Goal: Task Accomplishment & Management: Manage account settings

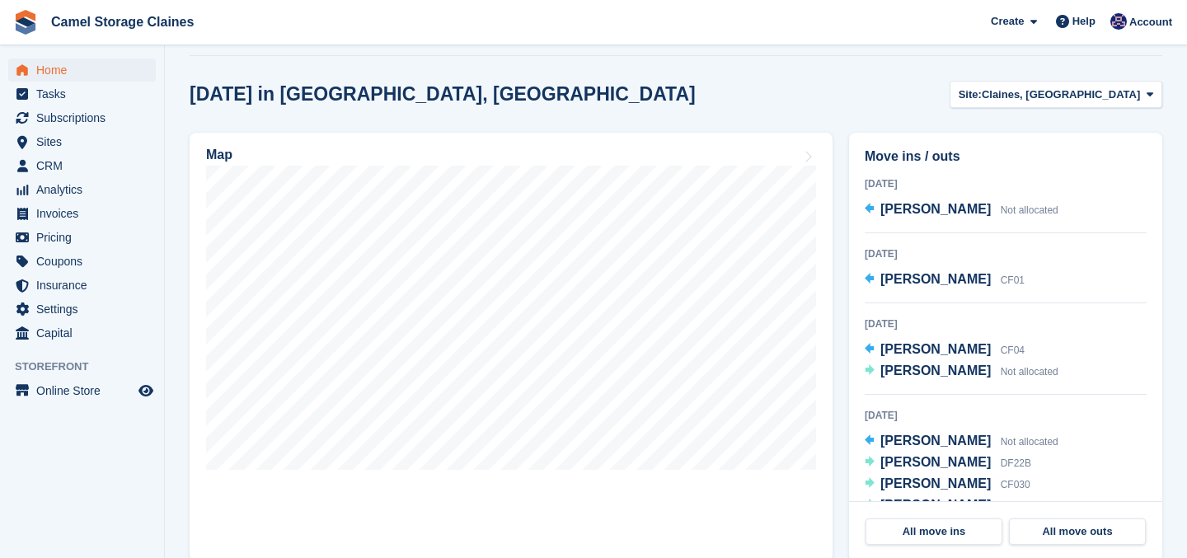
scroll to position [449, 0]
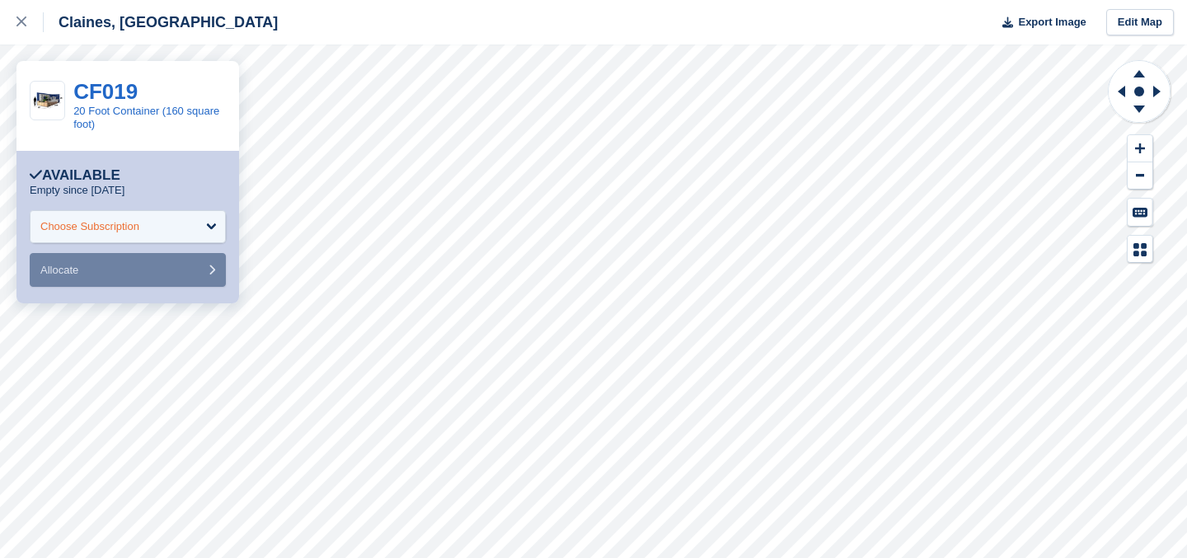
click at [120, 234] on div "Choose Subscription" at bounding box center [128, 226] width 196 height 33
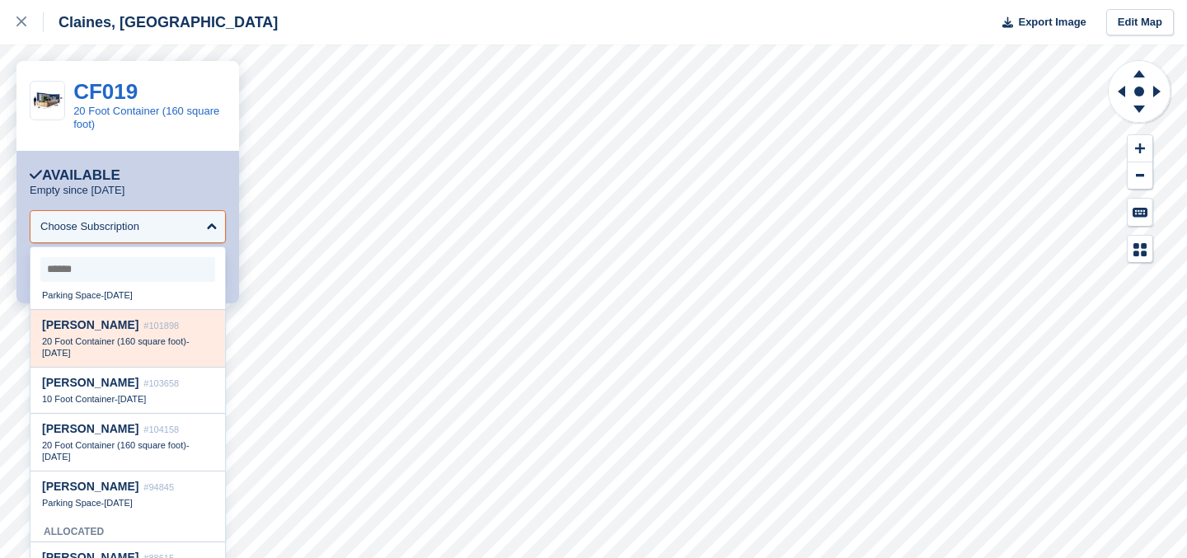
scroll to position [67, 0]
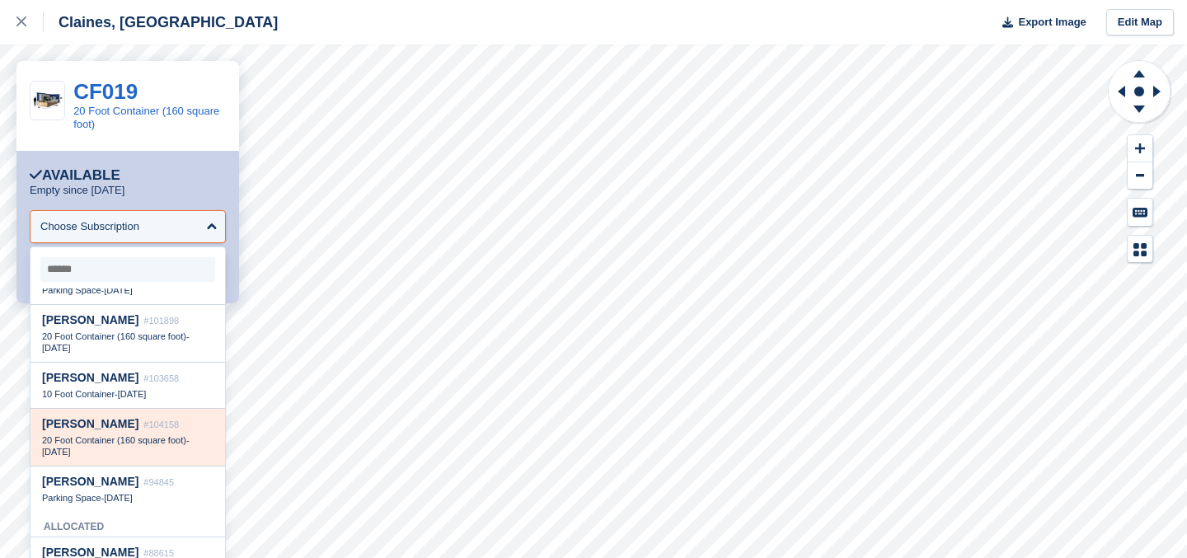
click at [143, 428] on span "#104158" at bounding box center [160, 425] width 35 height 10
select select "******"
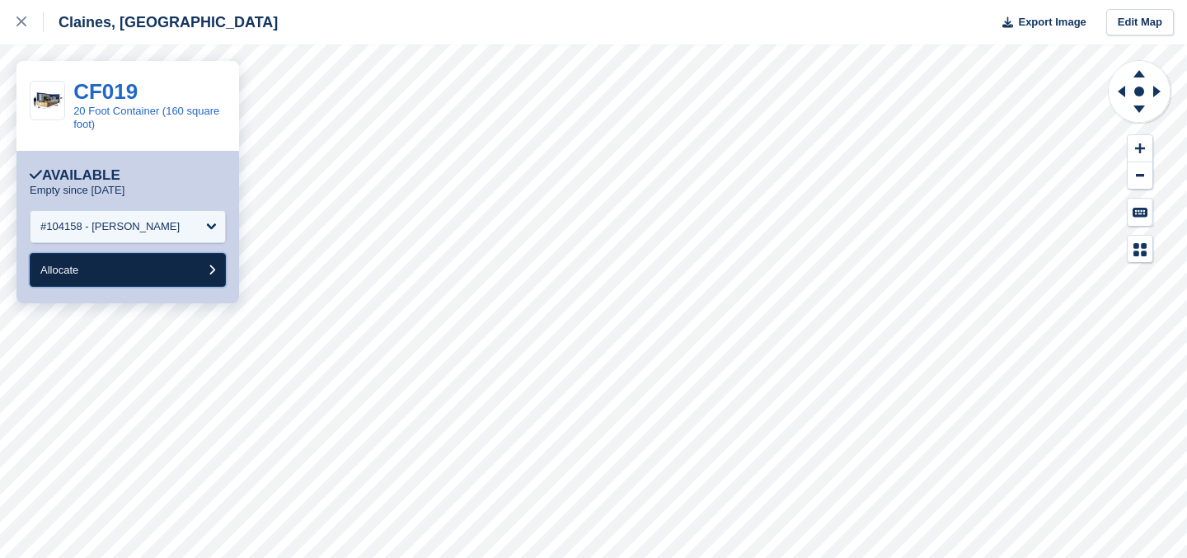
click at [129, 268] on button "Allocate" at bounding box center [128, 270] width 196 height 34
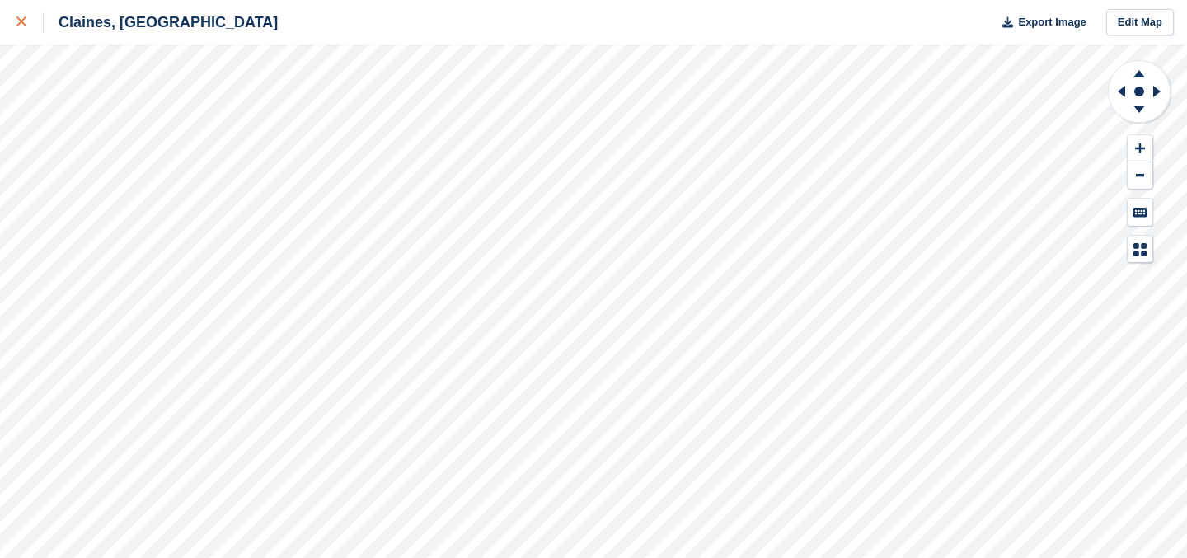
click at [10, 19] on link at bounding box center [22, 22] width 44 height 45
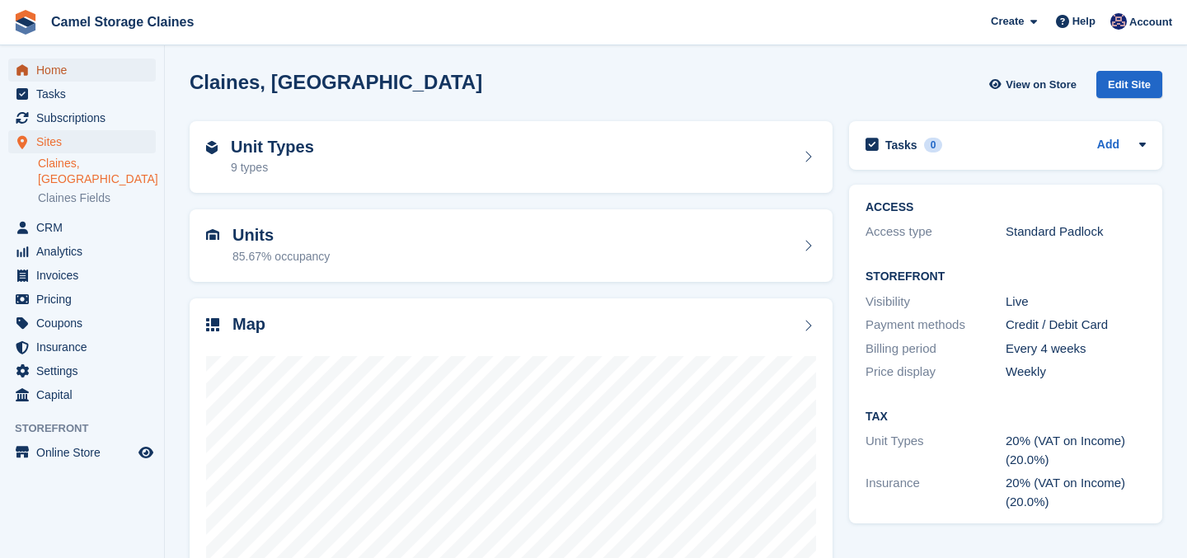
click at [45, 70] on span "Home" at bounding box center [85, 70] width 99 height 23
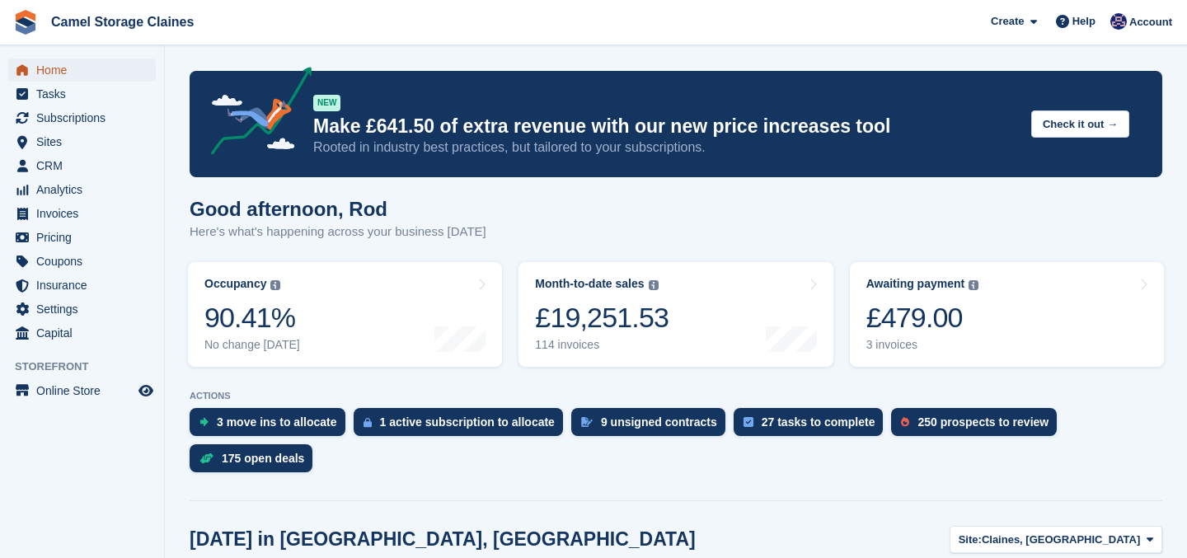
click at [36, 73] on span "Home" at bounding box center [85, 70] width 99 height 23
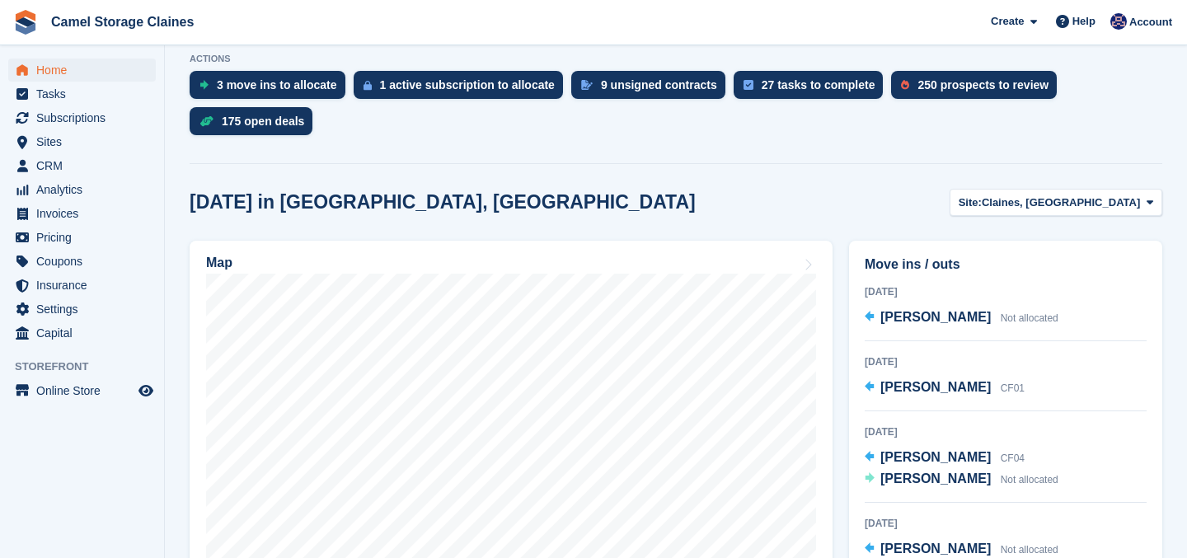
scroll to position [369, 0]
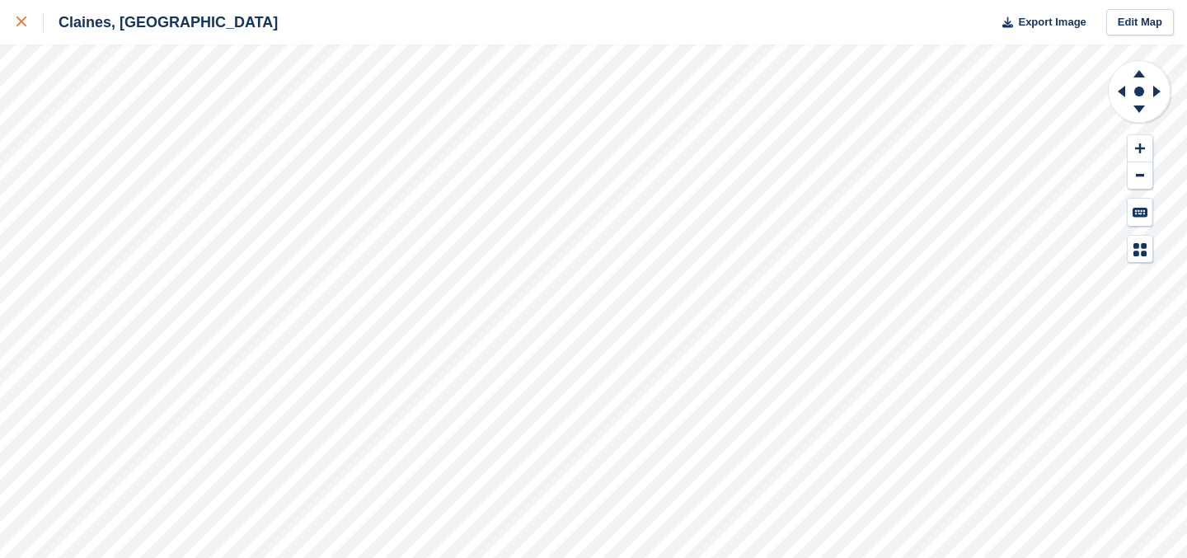
click at [29, 26] on div at bounding box center [29, 22] width 27 height 20
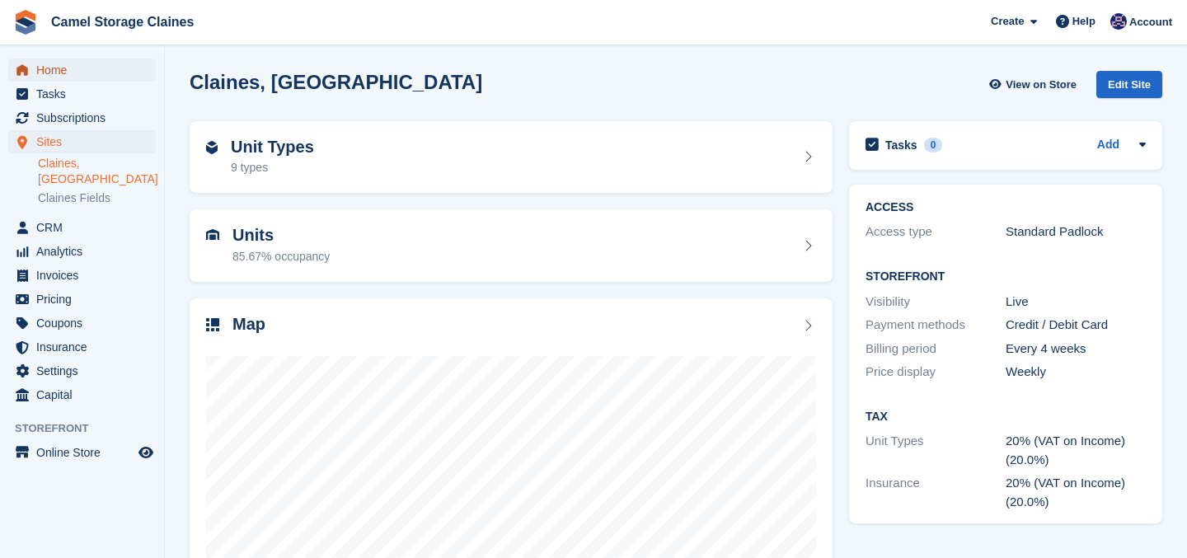
click at [88, 77] on span "Home" at bounding box center [85, 70] width 99 height 23
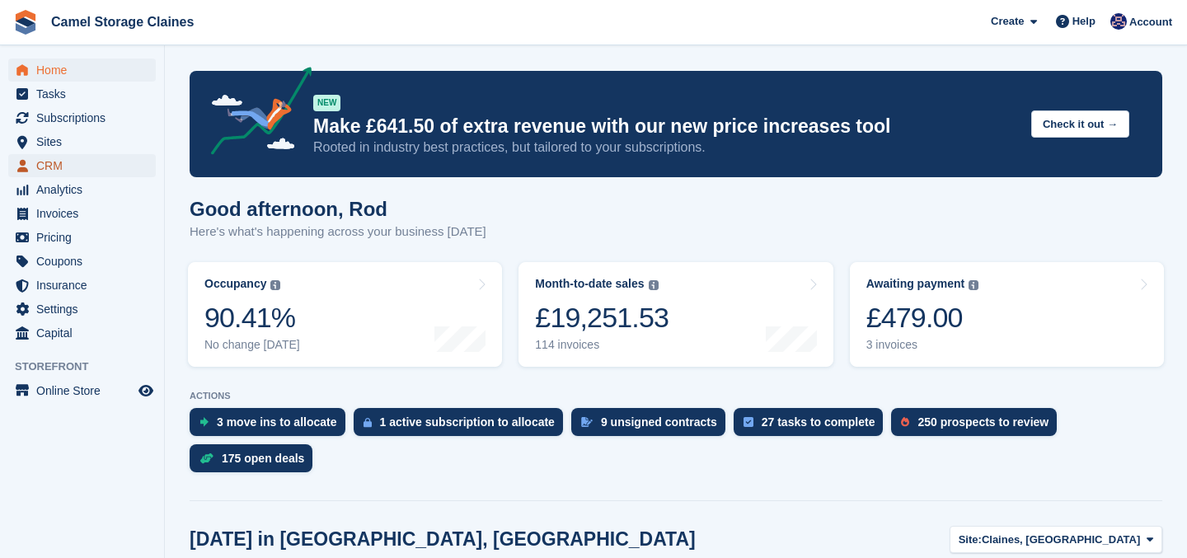
click at [65, 176] on span "CRM" at bounding box center [85, 165] width 99 height 23
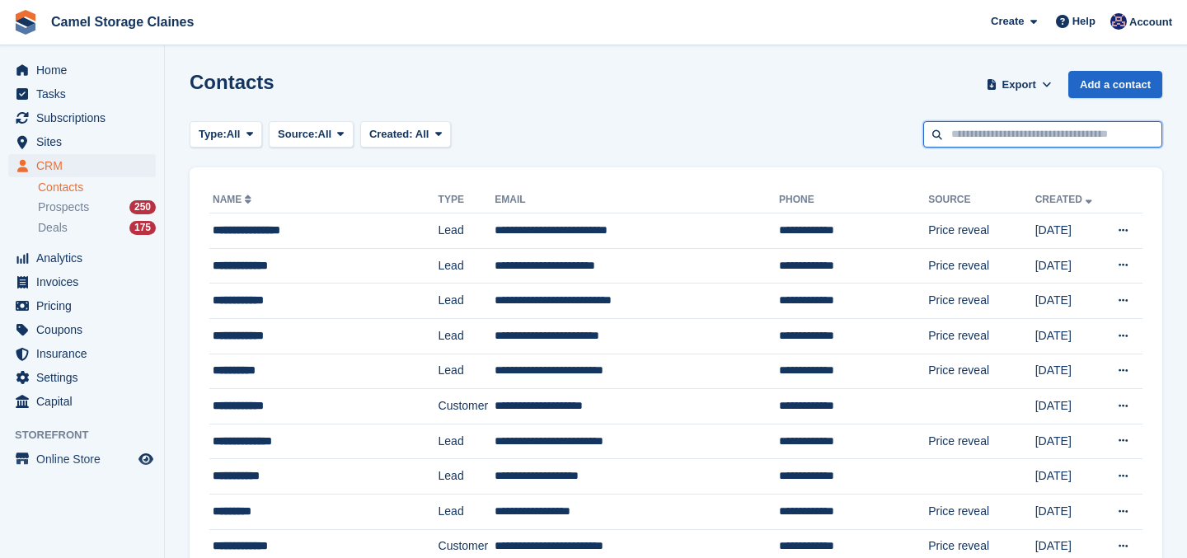
click at [984, 128] on input "text" at bounding box center [1042, 134] width 239 height 27
type input "*****"
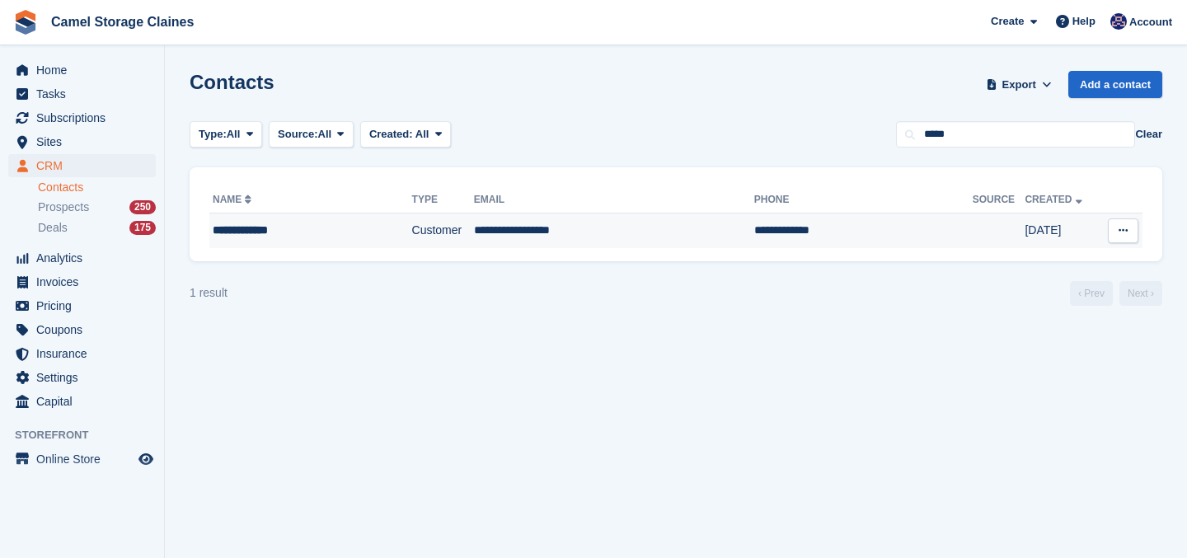
click at [478, 221] on td "**********" at bounding box center [614, 231] width 280 height 35
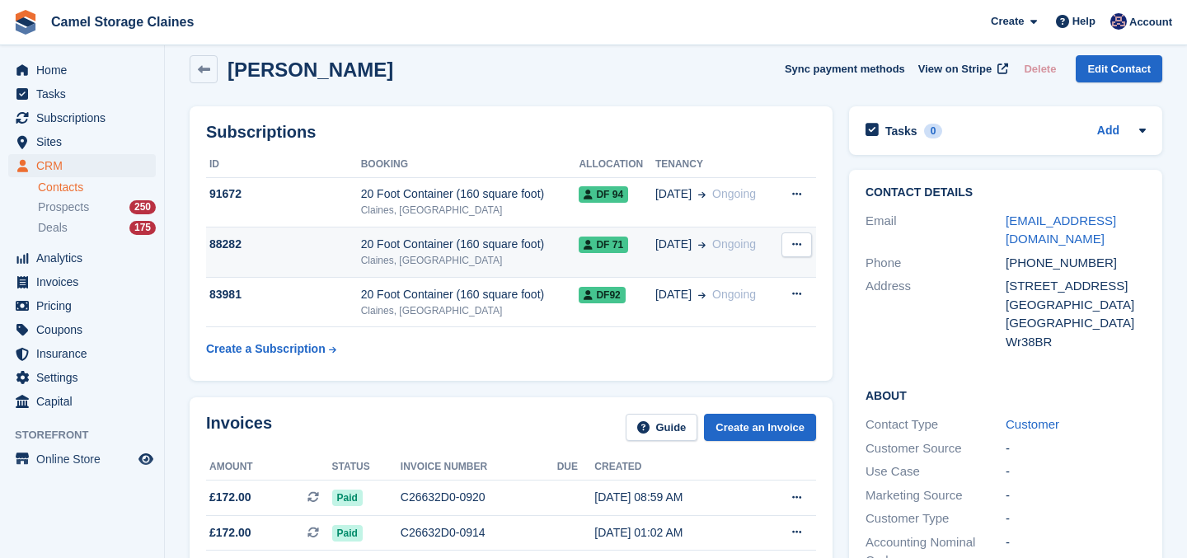
scroll to position [18, 0]
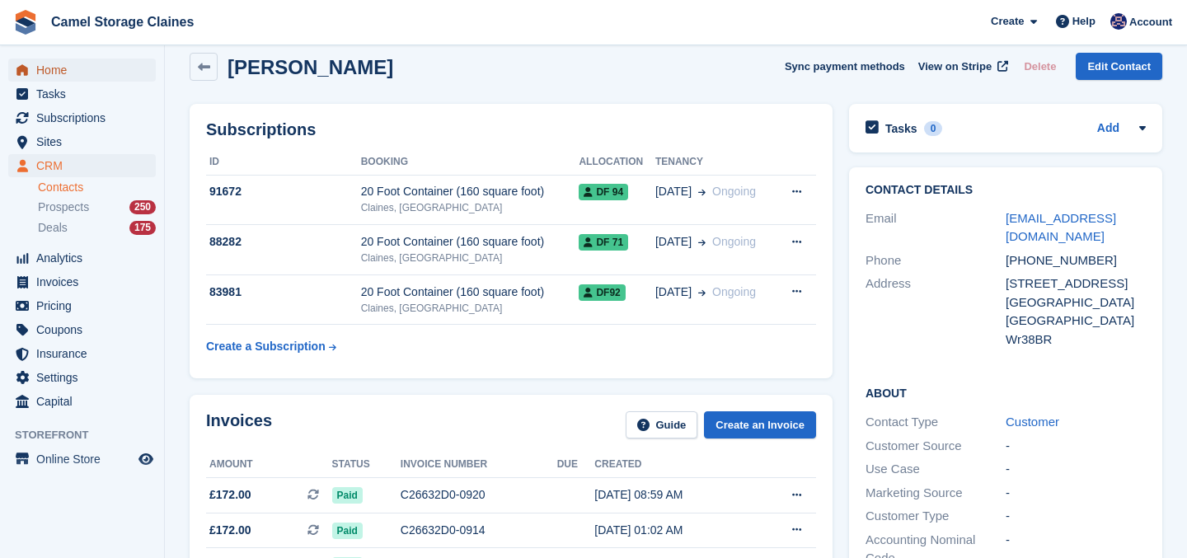
click at [70, 64] on span "Home" at bounding box center [85, 70] width 99 height 23
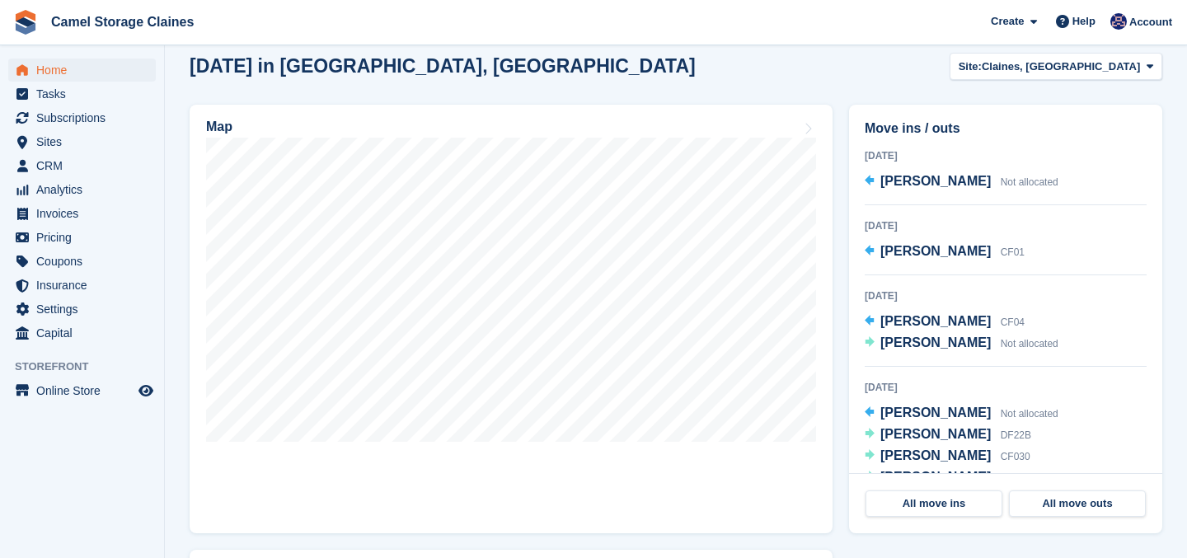
scroll to position [474, 0]
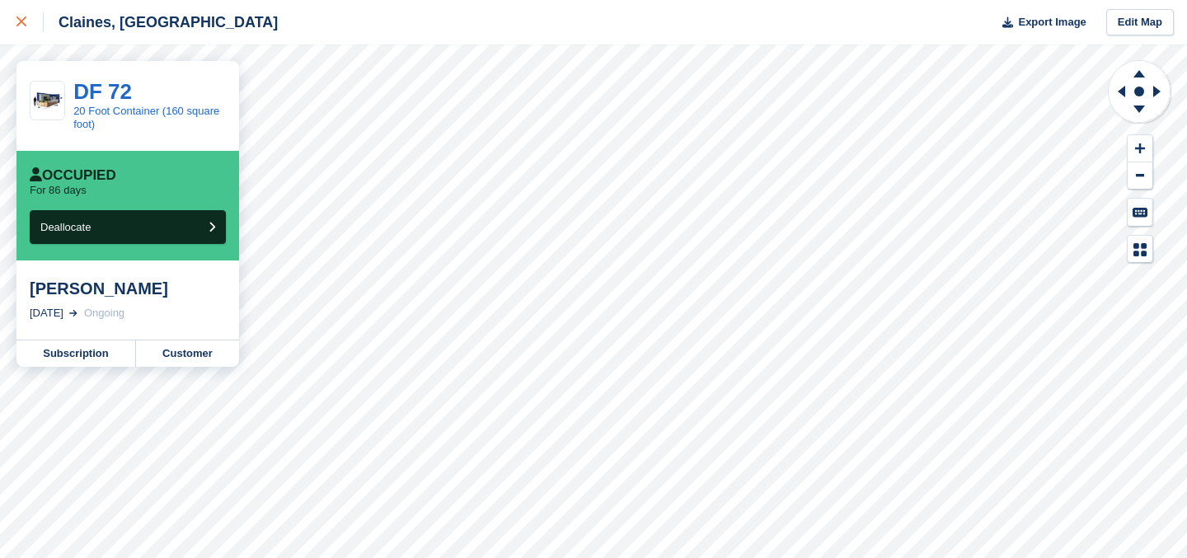
click at [23, 24] on icon at bounding box center [21, 21] width 10 height 10
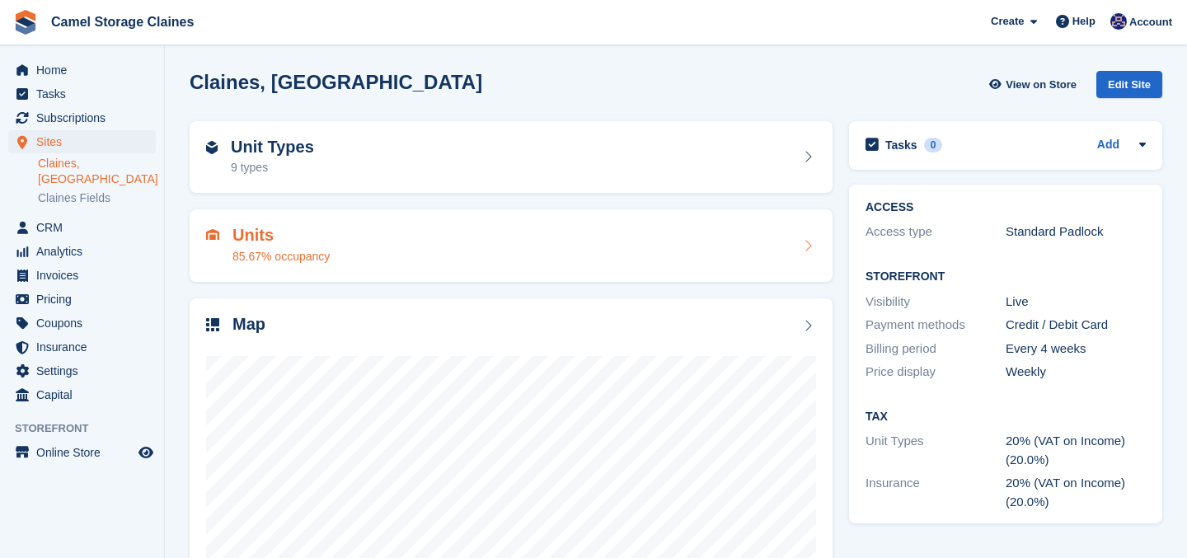
click at [260, 217] on div "Units 85.67% occupancy" at bounding box center [511, 245] width 643 height 73
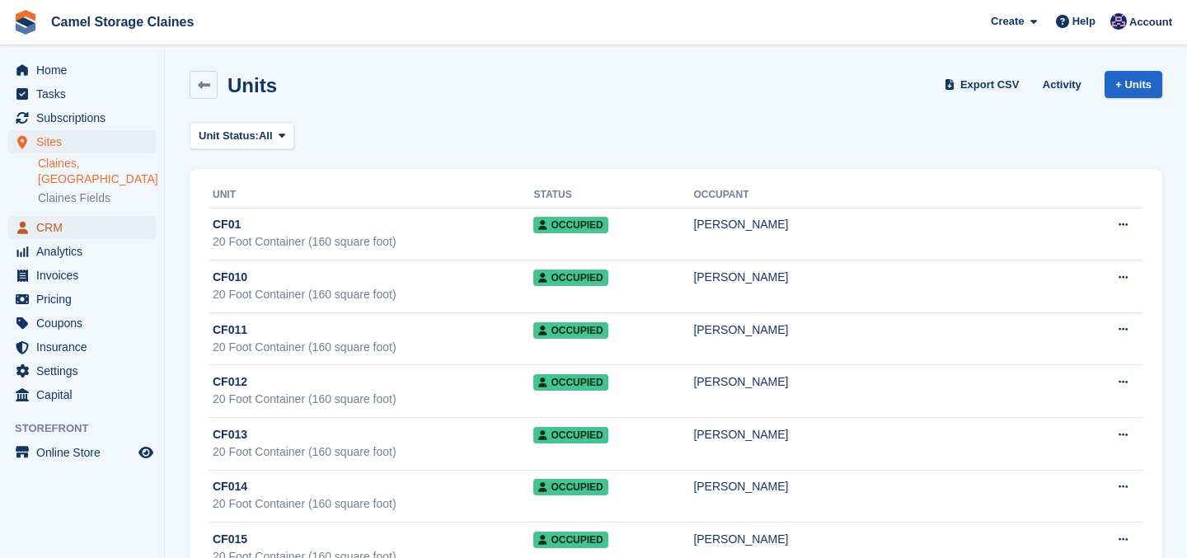
click at [62, 216] on span "CRM" at bounding box center [85, 227] width 99 height 23
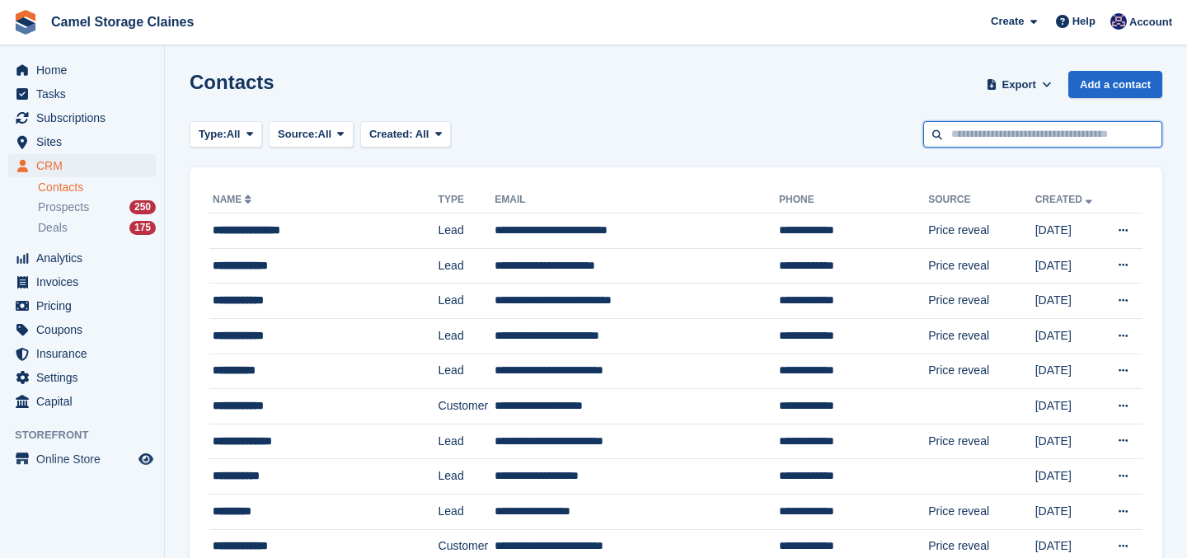
click at [993, 126] on input "text" at bounding box center [1042, 134] width 239 height 27
type input "*****"
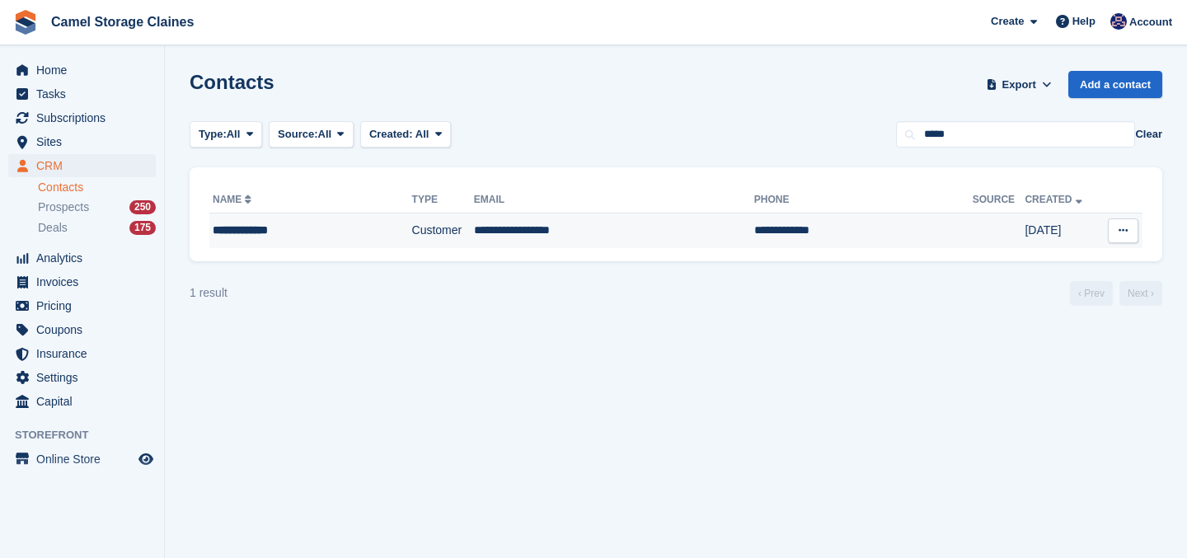
click at [412, 231] on td "Customer" at bounding box center [443, 231] width 62 height 35
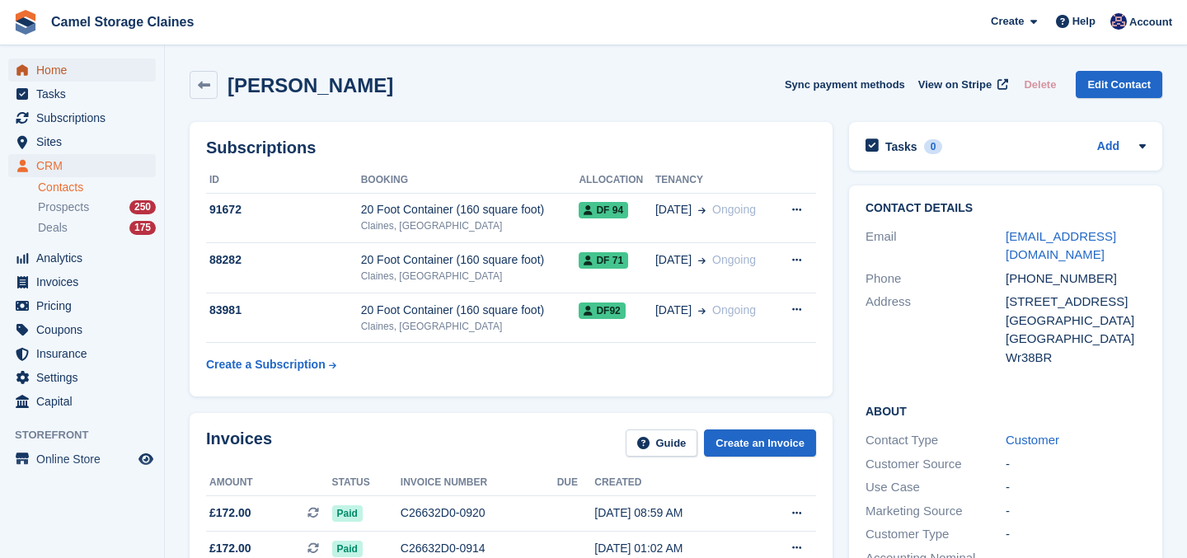
click at [75, 73] on span "Home" at bounding box center [85, 70] width 99 height 23
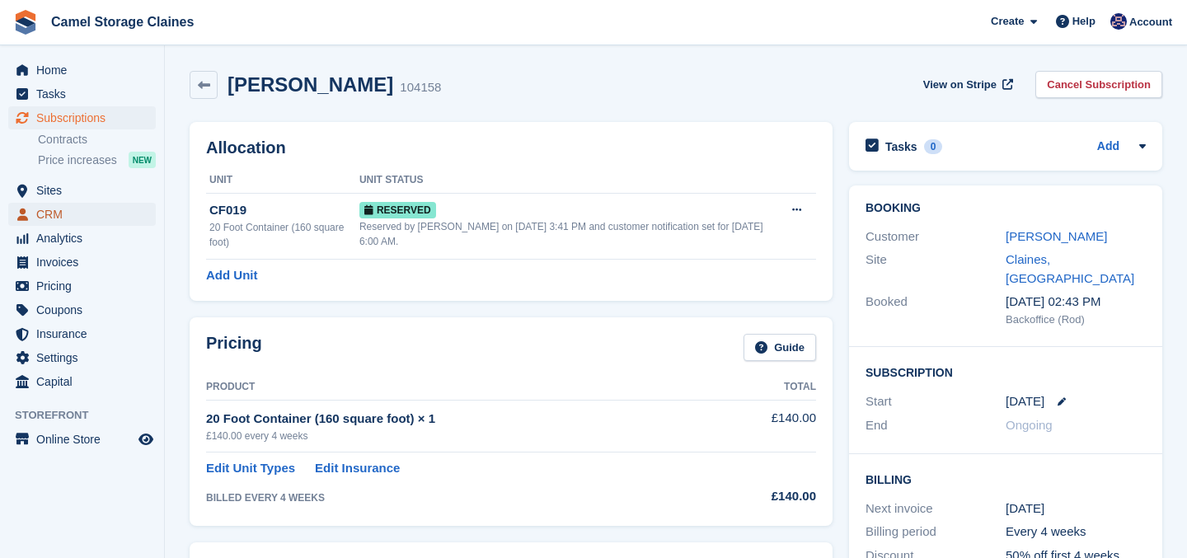
click at [49, 208] on span "CRM" at bounding box center [85, 214] width 99 height 23
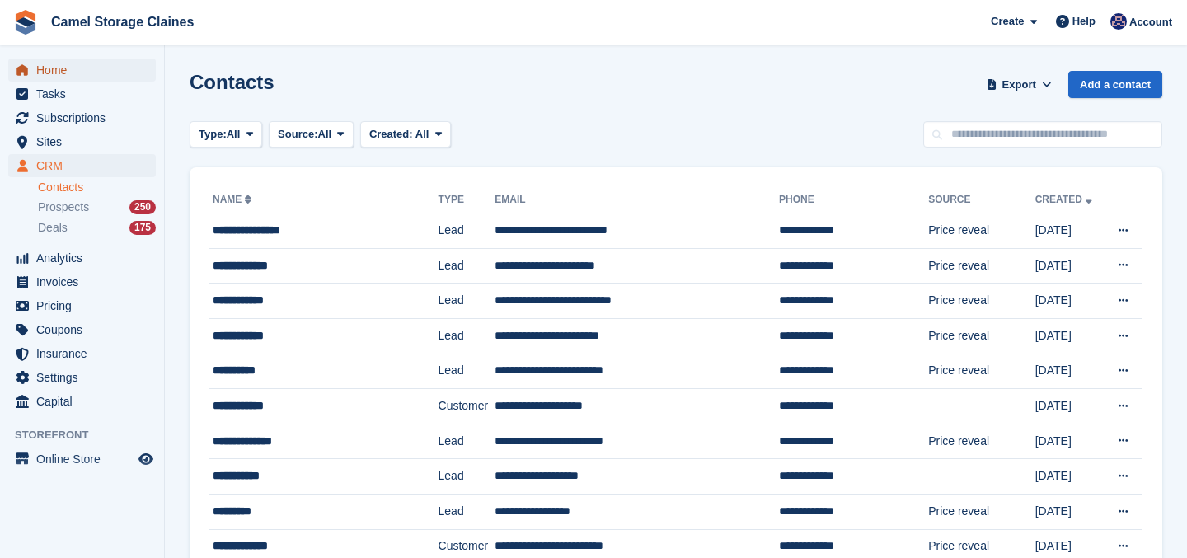
click at [50, 71] on span "Home" at bounding box center [85, 70] width 99 height 23
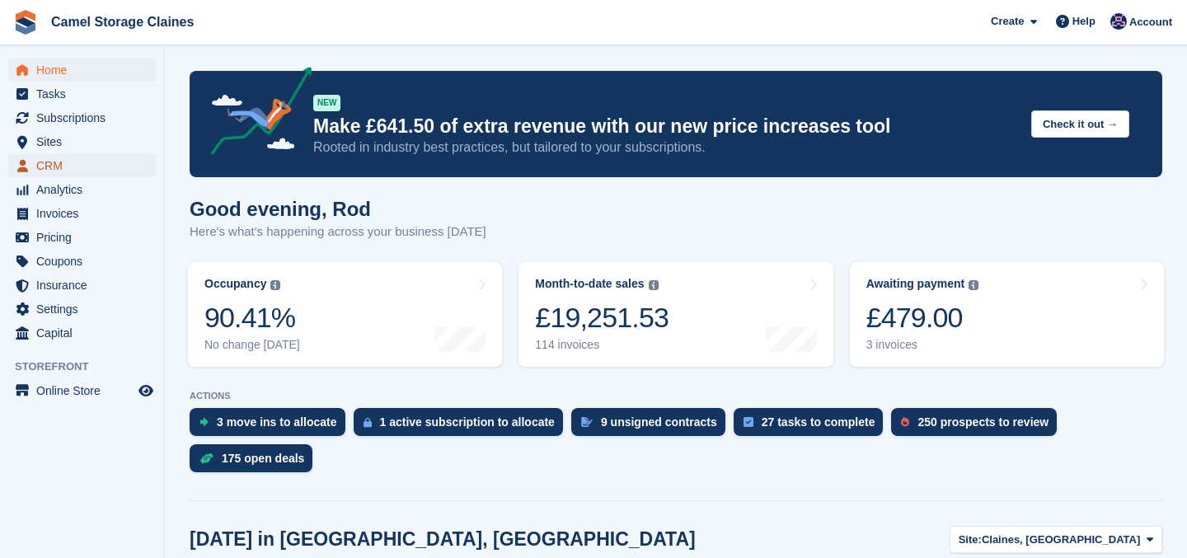
click at [81, 160] on span "CRM" at bounding box center [85, 165] width 99 height 23
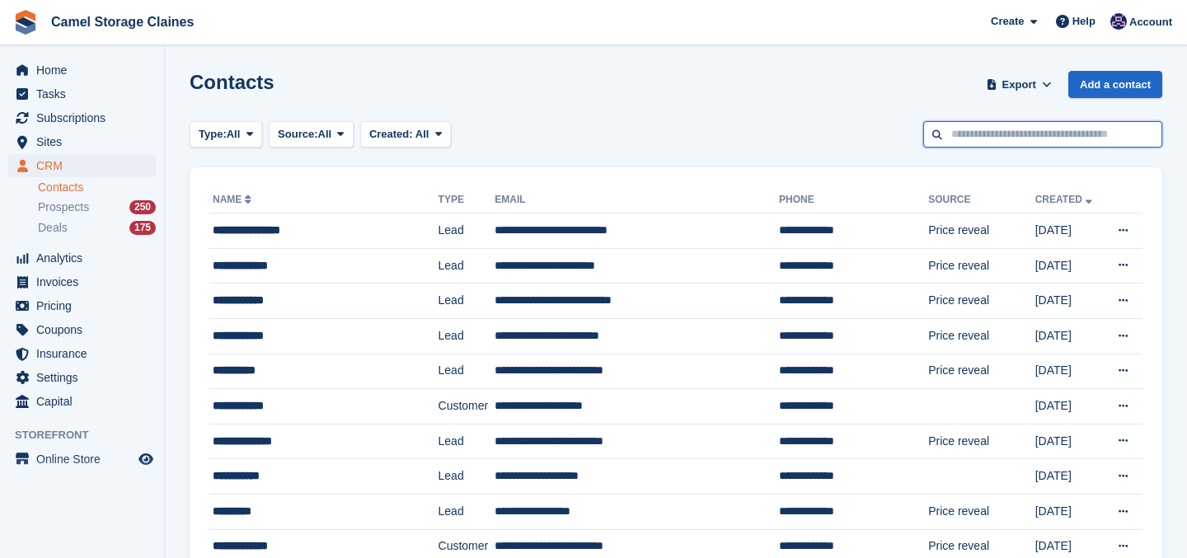
click at [1021, 136] on input "text" at bounding box center [1042, 134] width 239 height 27
type input "******"
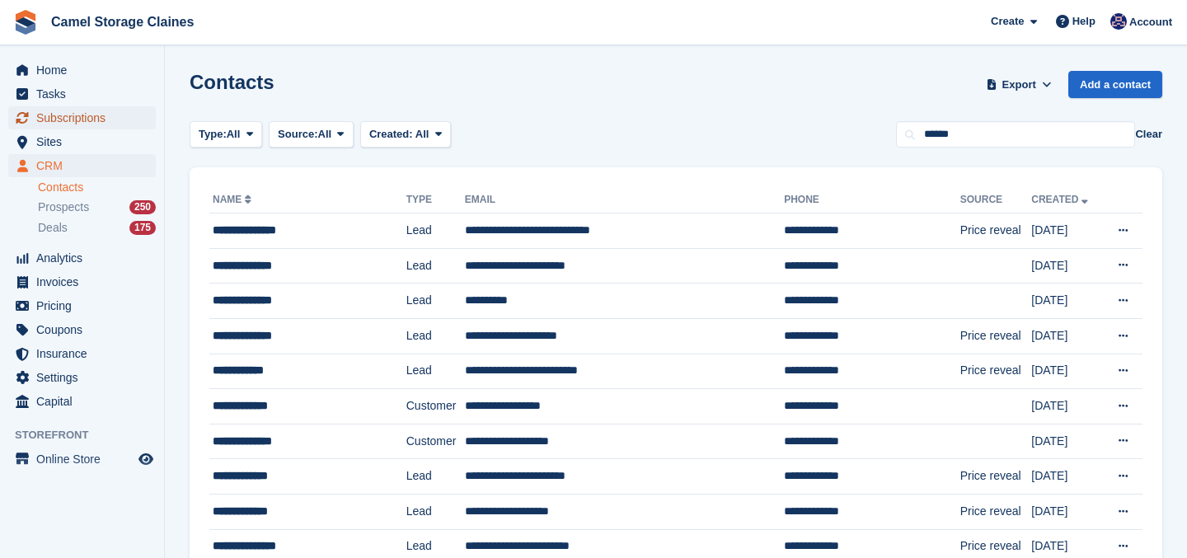
click at [53, 120] on span "Subscriptions" at bounding box center [85, 117] width 99 height 23
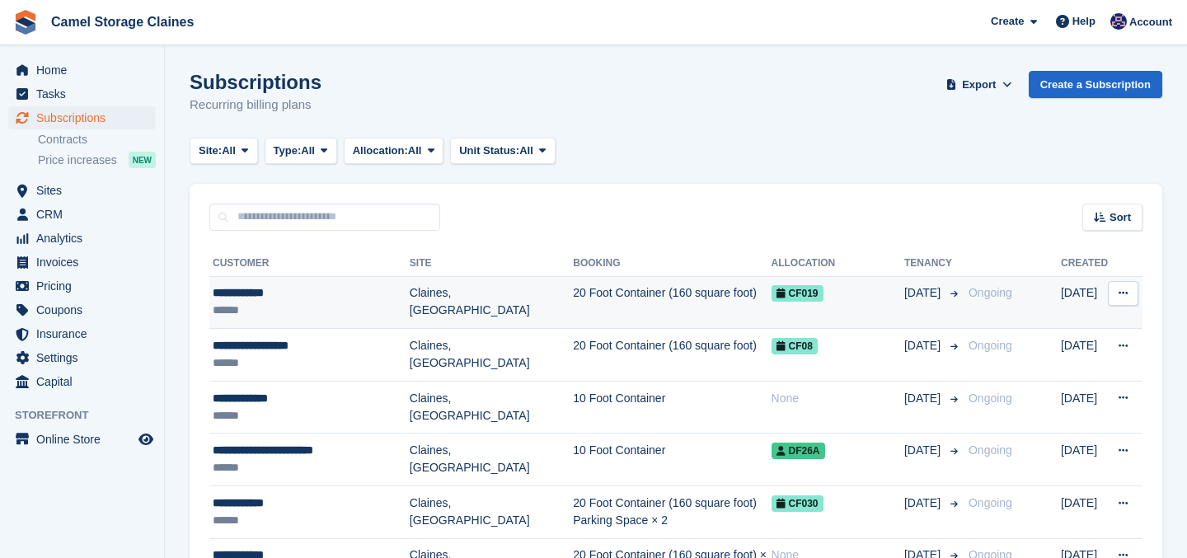
click at [380, 289] on div "**********" at bounding box center [311, 292] width 197 height 17
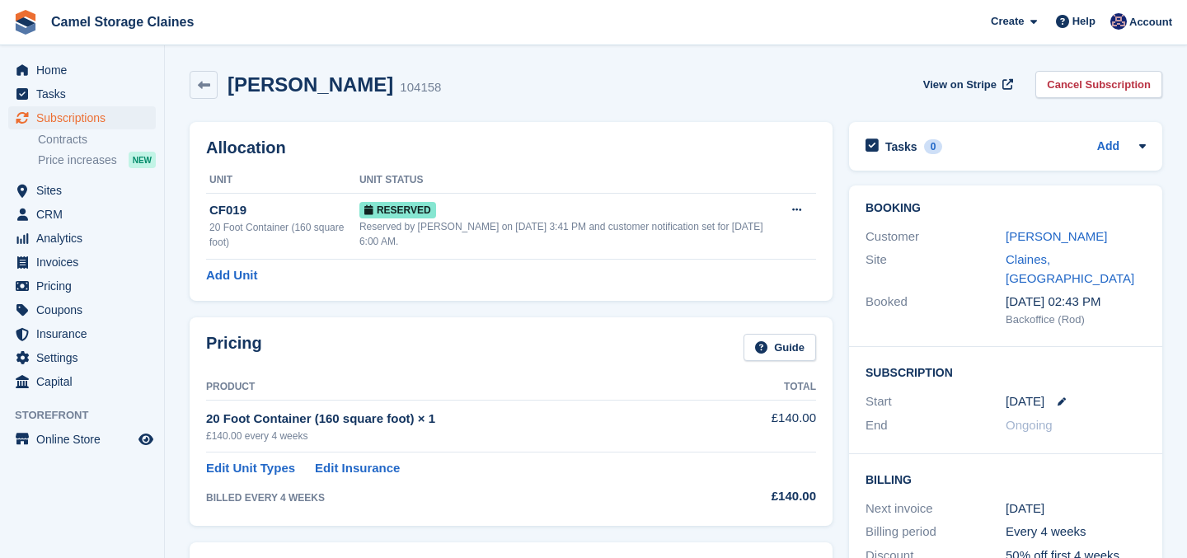
click at [911, 133] on div "Tasks 0 Add No tasks related to Subscription #104158" at bounding box center [1005, 146] width 313 height 49
click at [907, 143] on h2 "Tasks" at bounding box center [901, 146] width 32 height 15
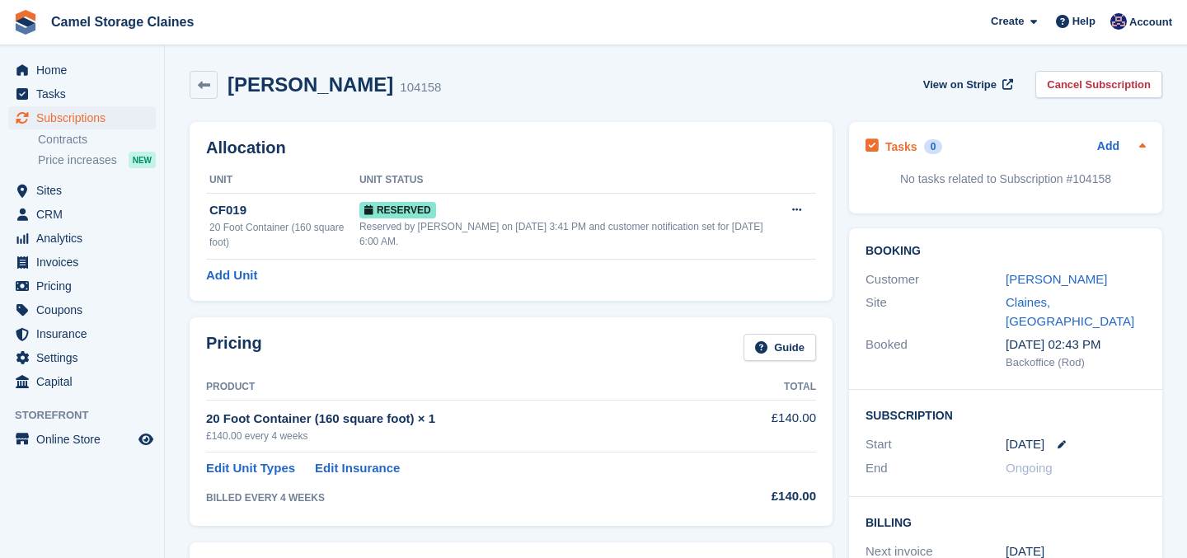
click at [904, 149] on h2 "Tasks" at bounding box center [901, 146] width 32 height 15
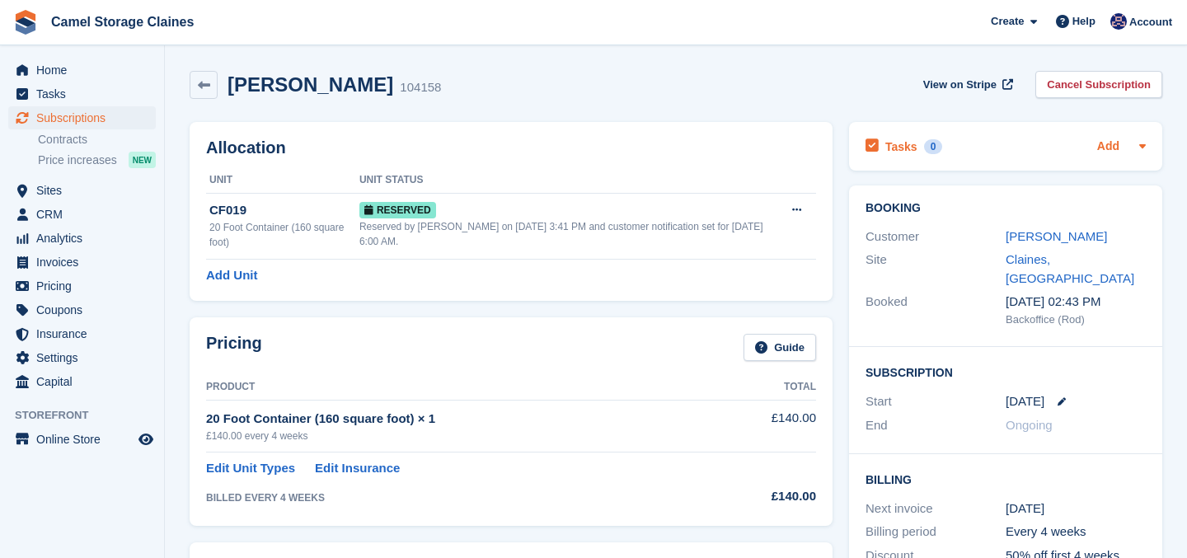
click at [1103, 138] on link "Add" at bounding box center [1108, 147] width 22 height 19
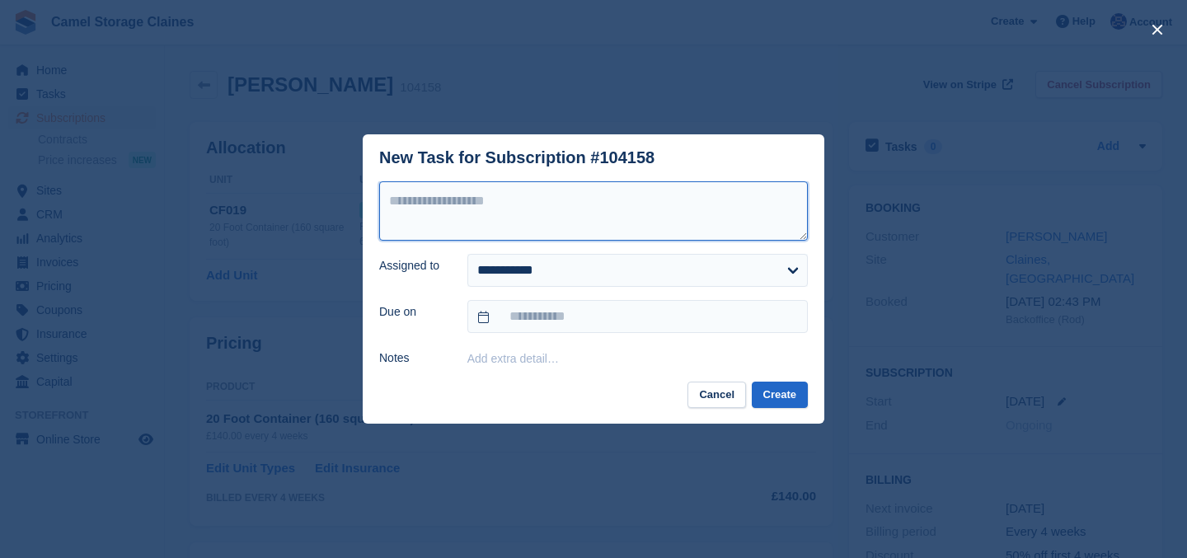
click at [489, 209] on textarea at bounding box center [593, 210] width 429 height 59
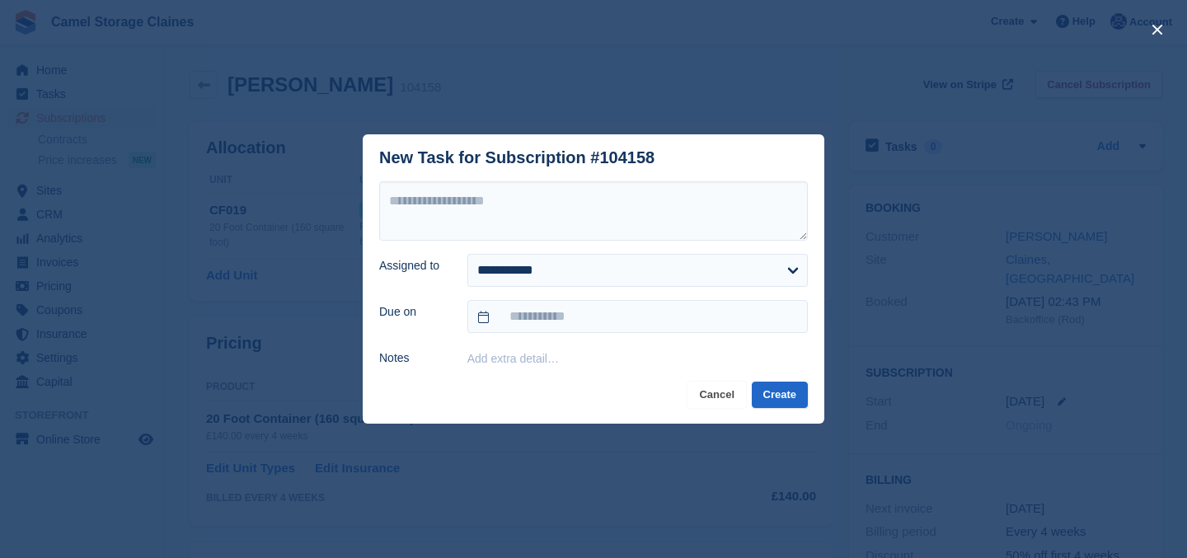
click at [720, 403] on button "Cancel" at bounding box center [717, 395] width 59 height 27
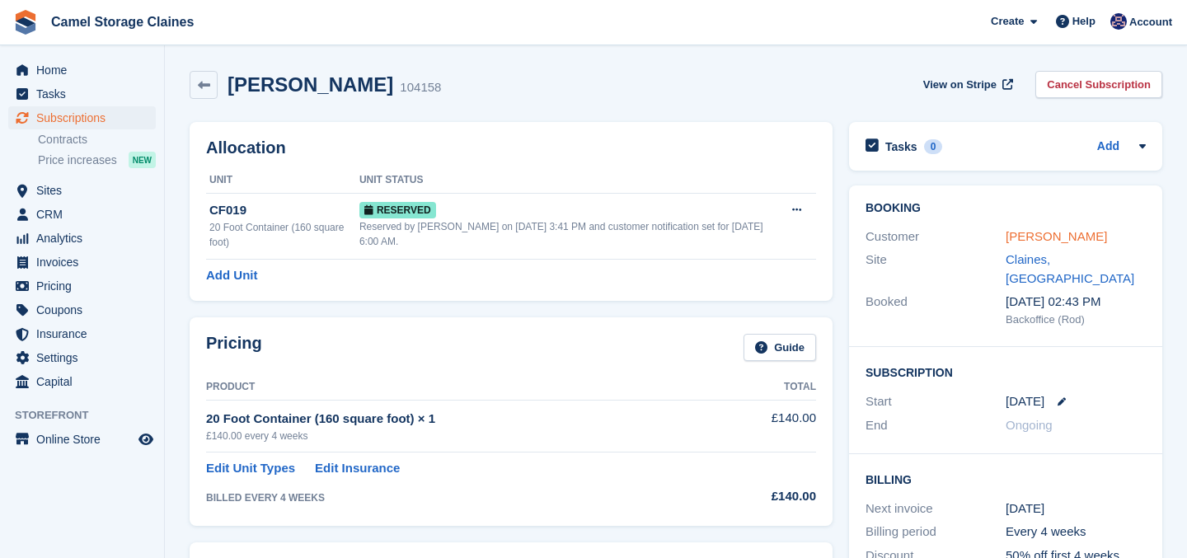
click at [1012, 235] on link "Robert jones" at bounding box center [1056, 236] width 101 height 14
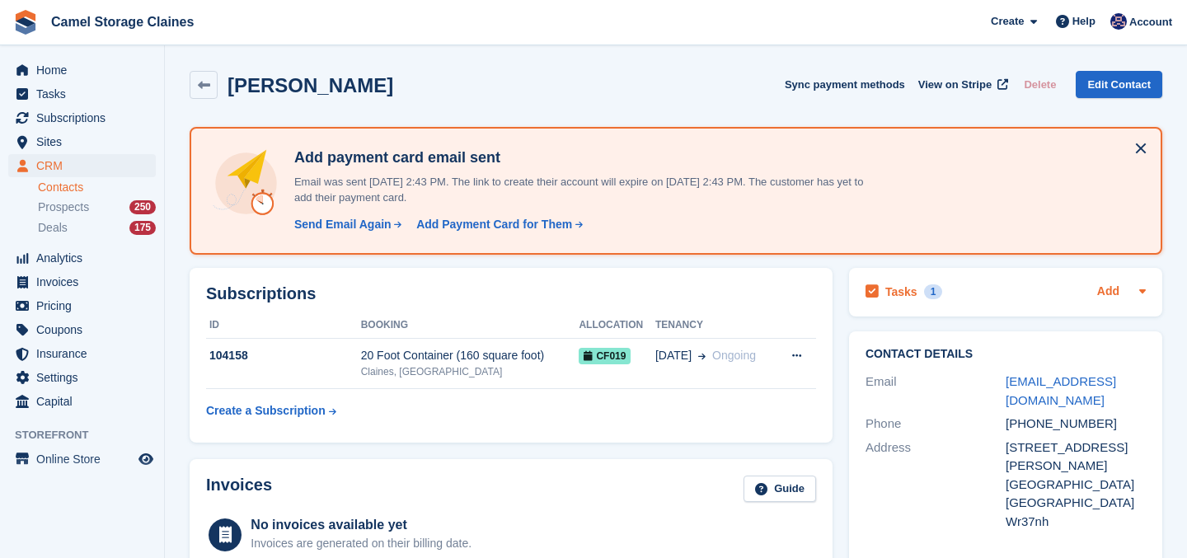
click at [1107, 293] on link "Add" at bounding box center [1108, 292] width 22 height 19
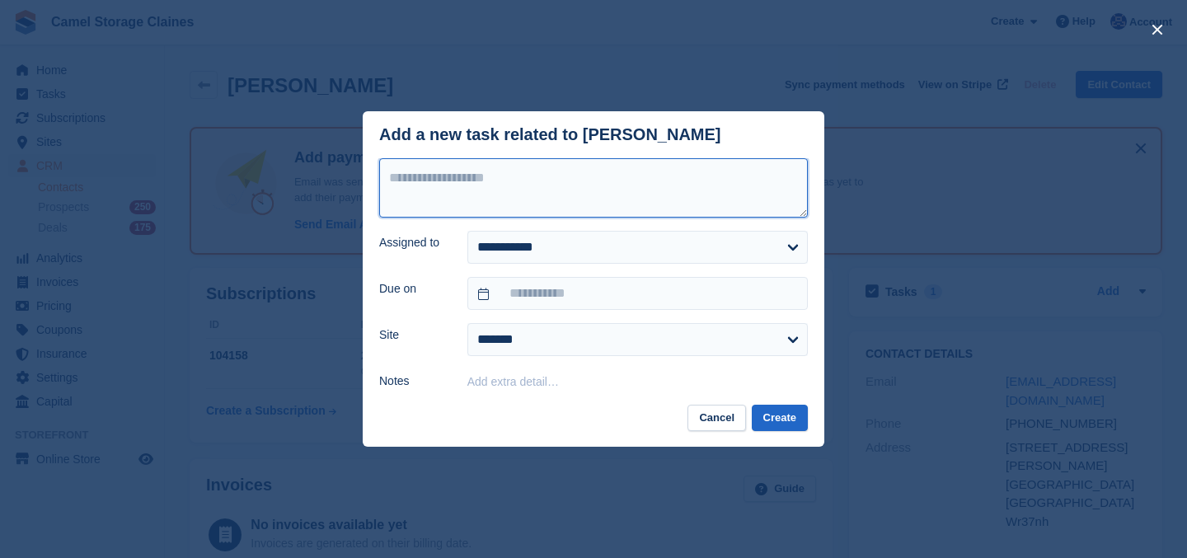
click at [537, 202] on textarea at bounding box center [593, 187] width 429 height 59
type textarea "**********"
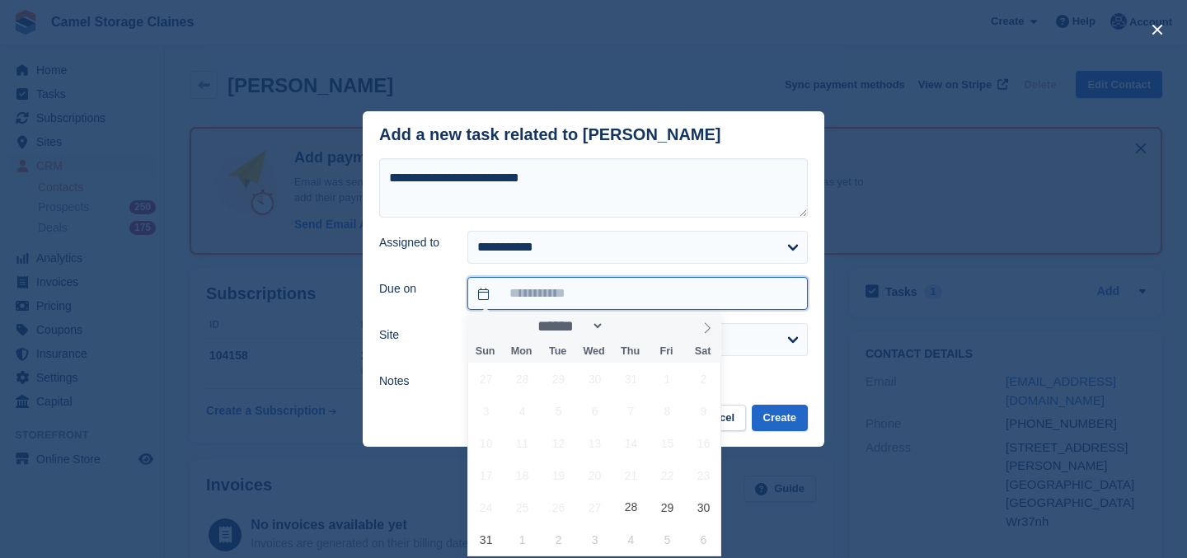
click at [507, 299] on input "text" at bounding box center [637, 293] width 340 height 33
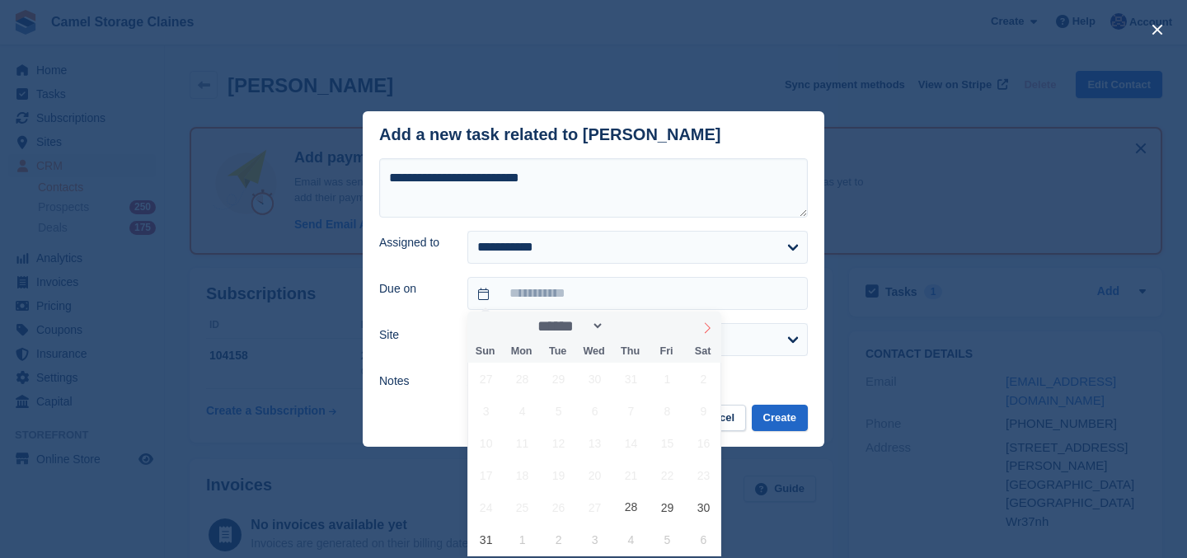
click at [702, 328] on icon at bounding box center [708, 328] width 12 height 12
select select "*"
click at [672, 505] on span "3" at bounding box center [667, 507] width 32 height 32
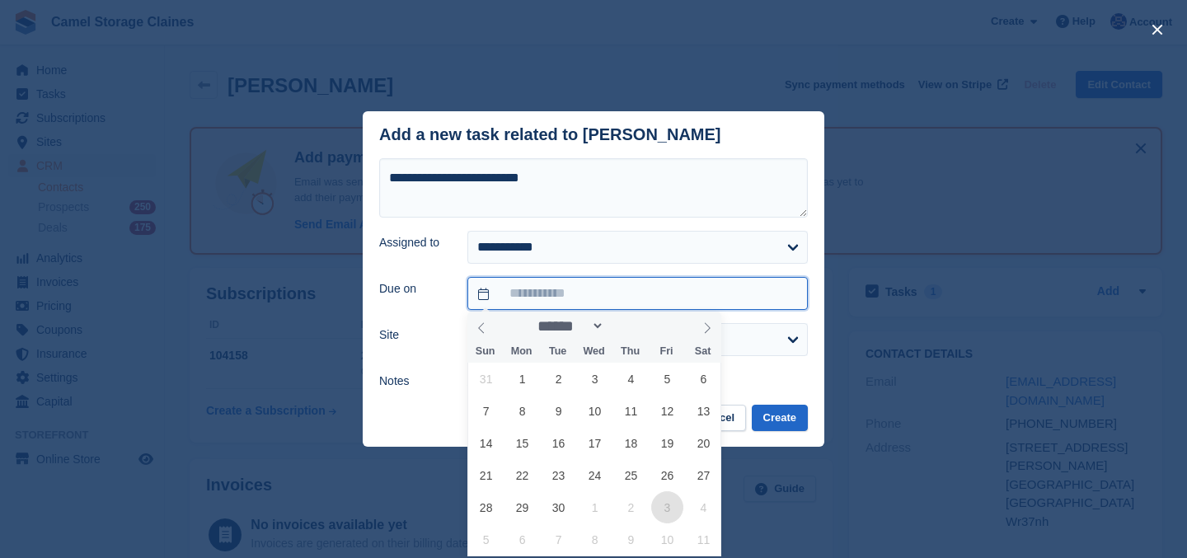
type input "**********"
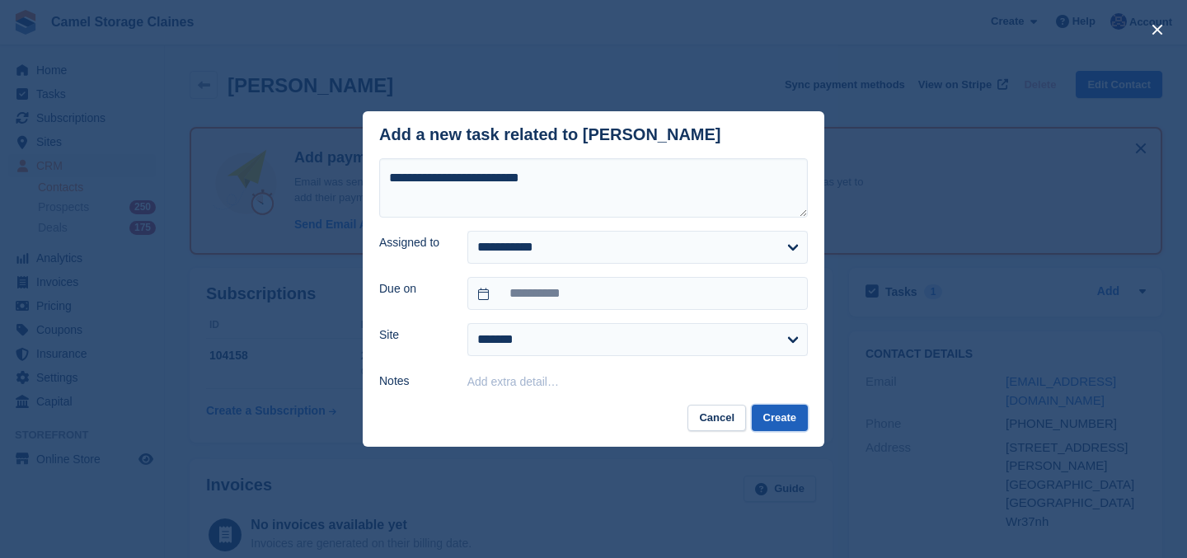
click at [777, 410] on button "Create" at bounding box center [780, 418] width 56 height 27
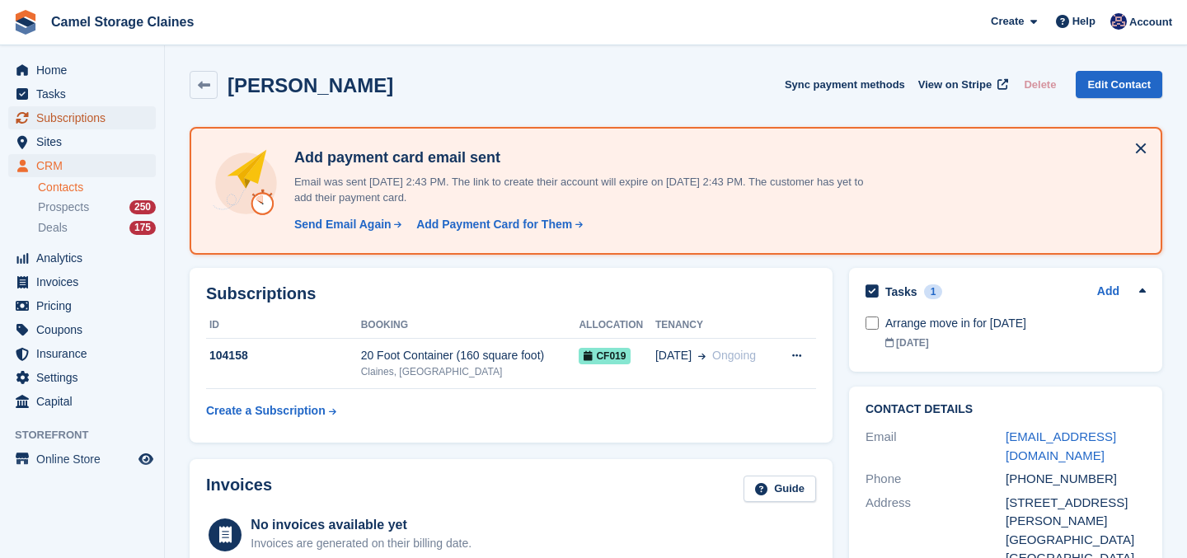
click at [79, 121] on span "Subscriptions" at bounding box center [85, 117] width 99 height 23
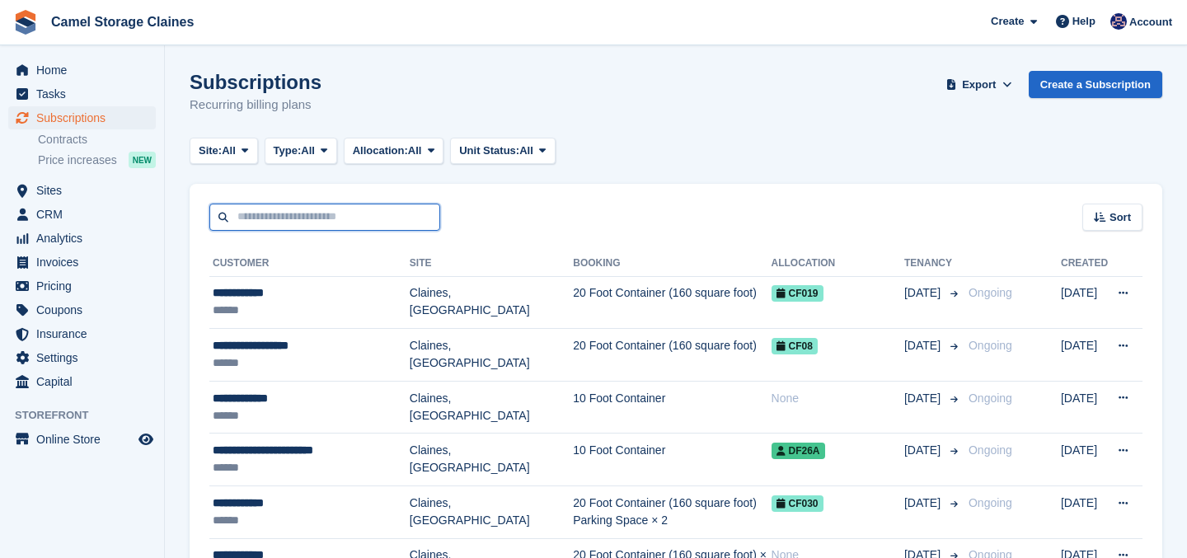
click at [346, 216] on input "text" at bounding box center [324, 217] width 231 height 27
type input "*****"
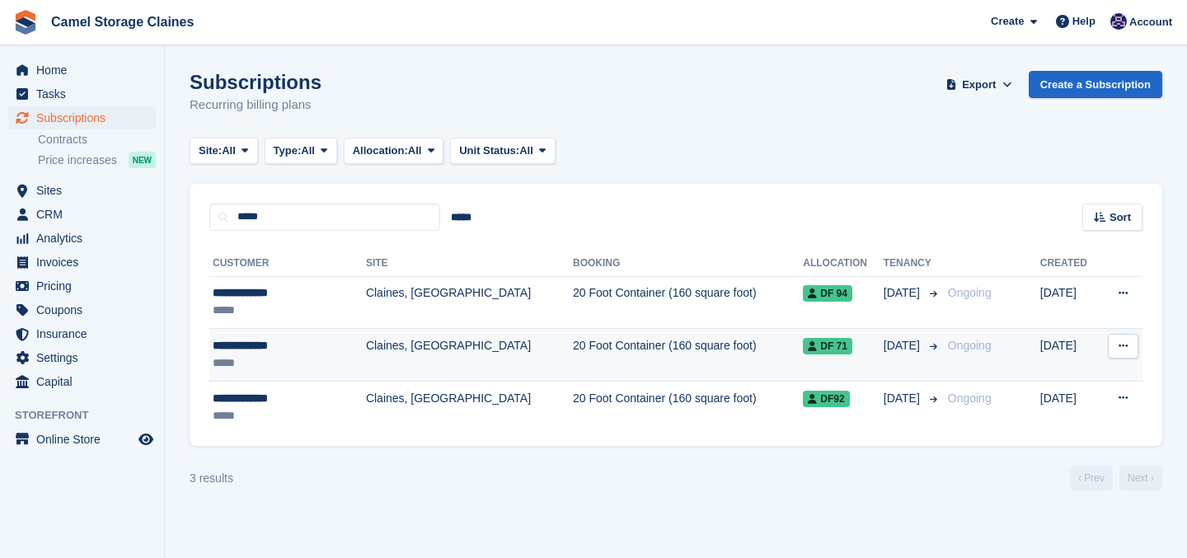
click at [290, 347] on div "**********" at bounding box center [273, 345] width 121 height 17
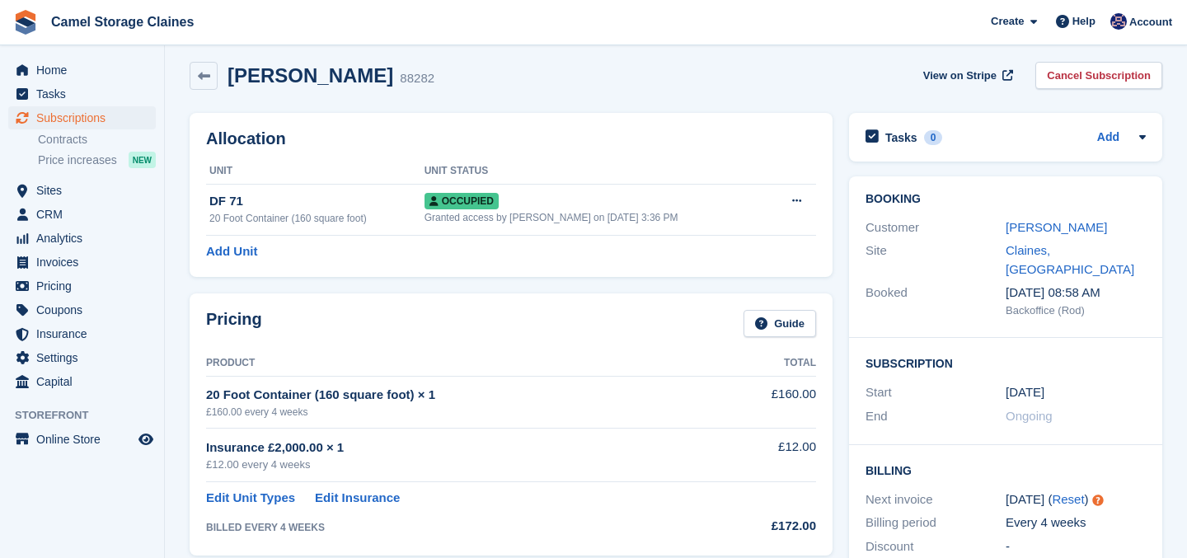
scroll to position [11, 0]
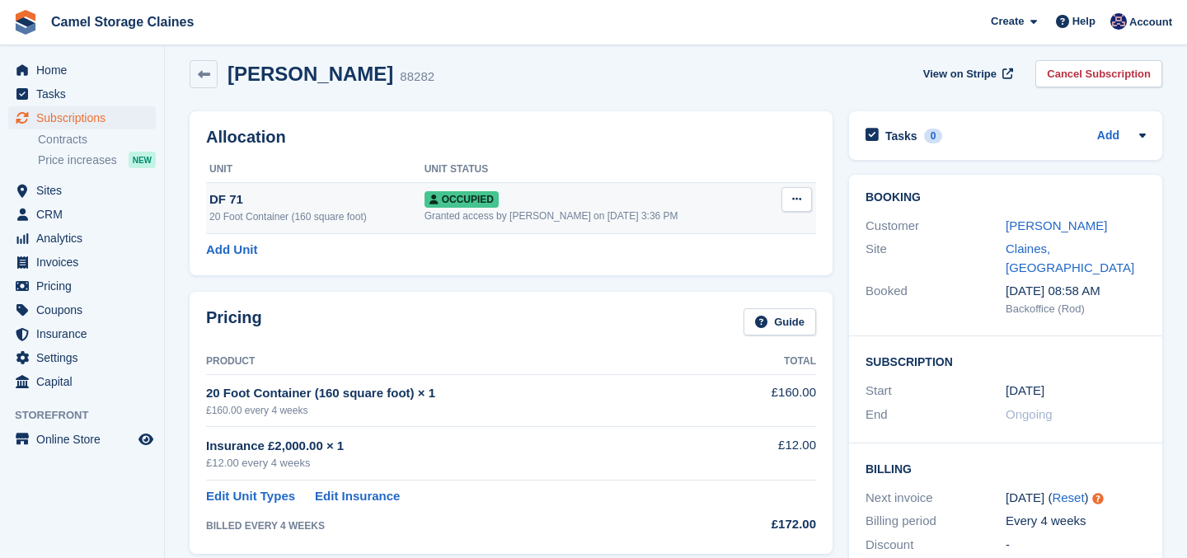
click at [381, 226] on td "DF 71 20 Foot Container (160 square foot)" at bounding box center [315, 207] width 218 height 51
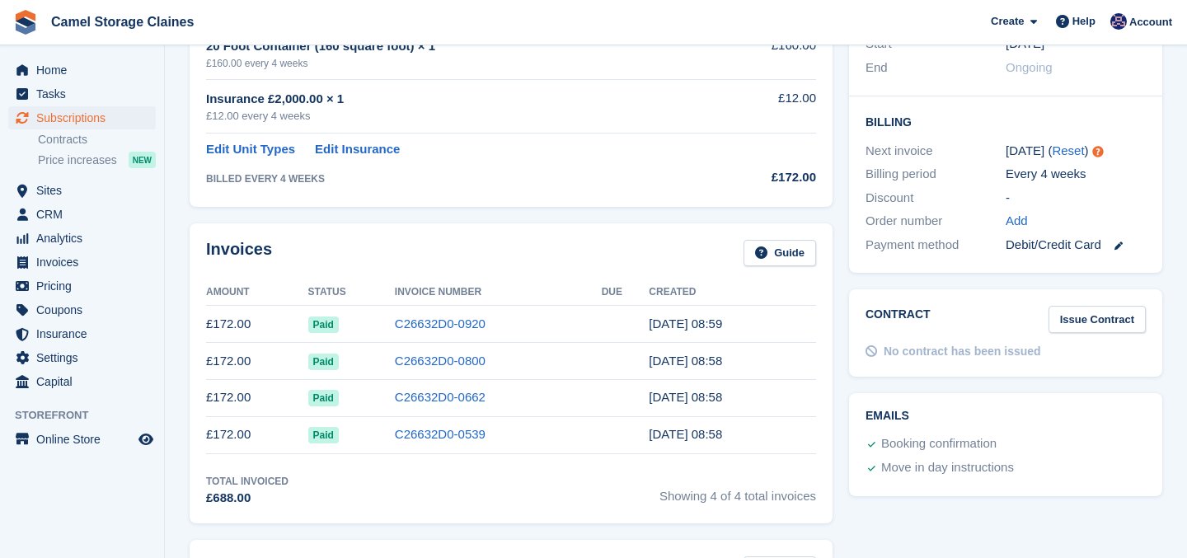
scroll to position [359, 0]
click at [650, 330] on time "[DATE] 08:59" at bounding box center [685, 323] width 73 height 14
click at [400, 322] on link "C26632D0-0920" at bounding box center [440, 323] width 91 height 14
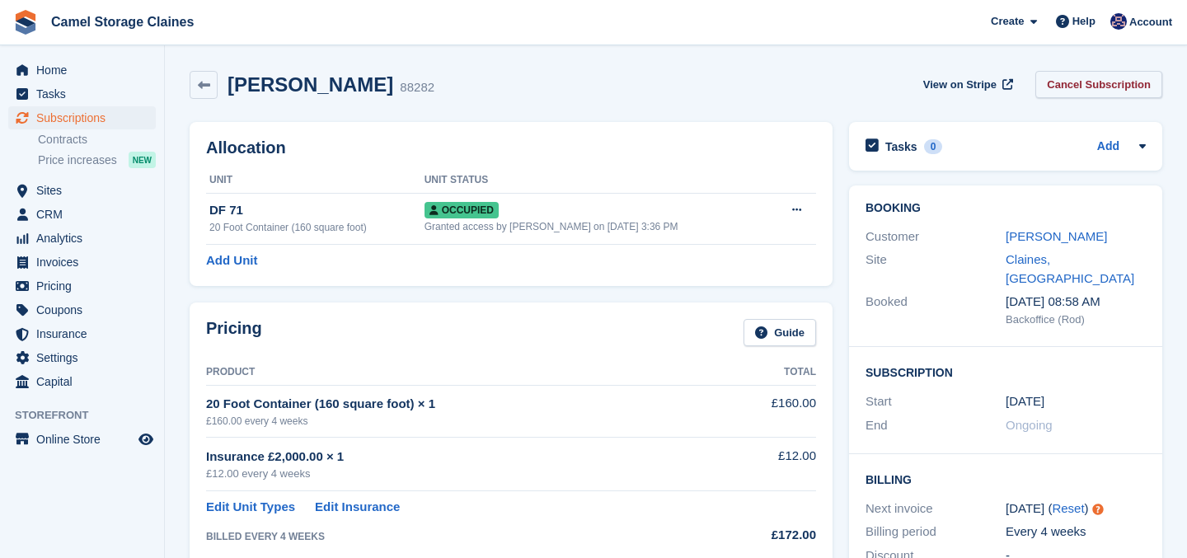
click at [1085, 92] on link "Cancel Subscription" at bounding box center [1098, 84] width 127 height 27
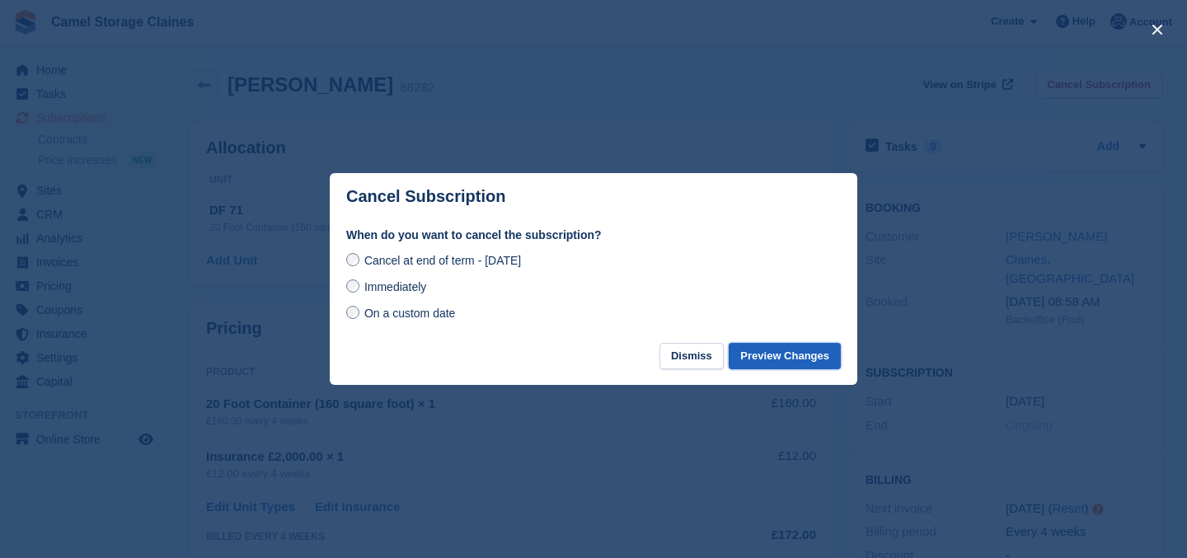
click at [760, 360] on button "Preview Changes" at bounding box center [785, 356] width 112 height 27
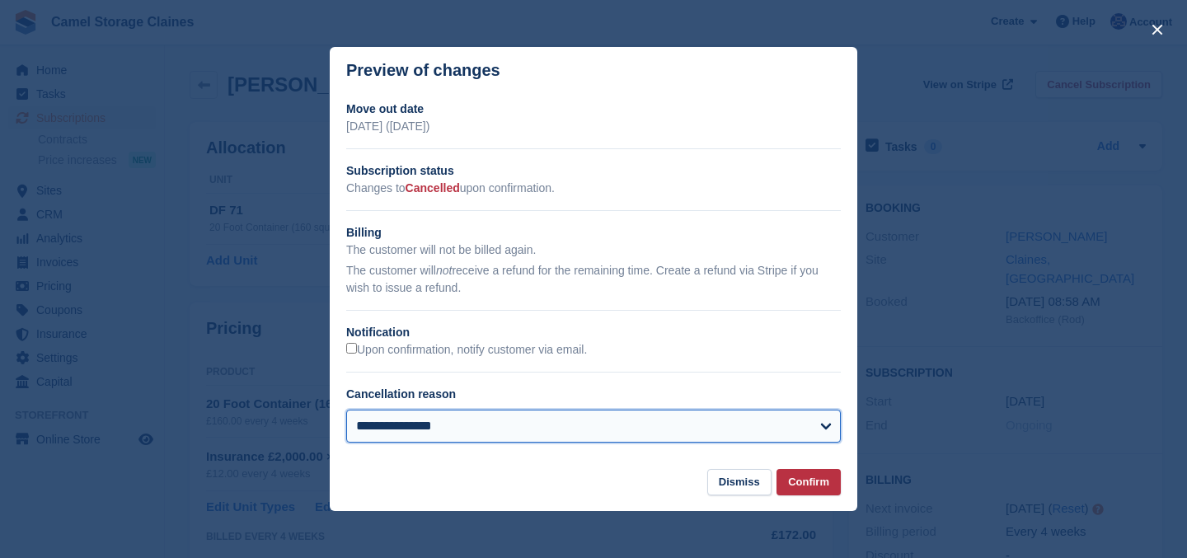
click at [421, 415] on select "**********" at bounding box center [593, 426] width 495 height 33
select select "**********"
click at [346, 410] on select "**********" at bounding box center [593, 426] width 495 height 33
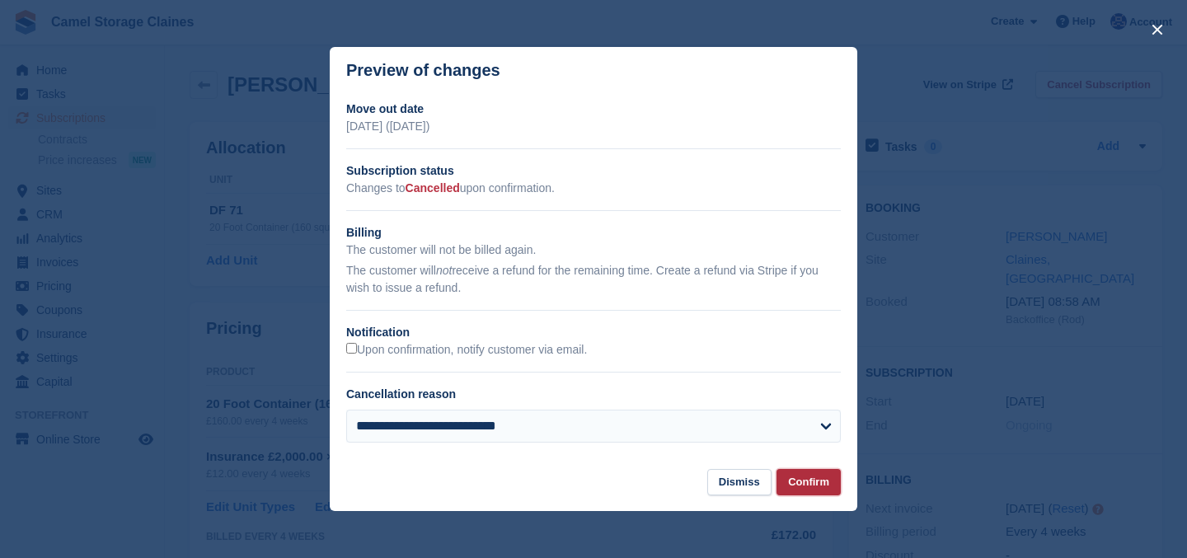
click at [810, 488] on button "Confirm" at bounding box center [809, 482] width 64 height 27
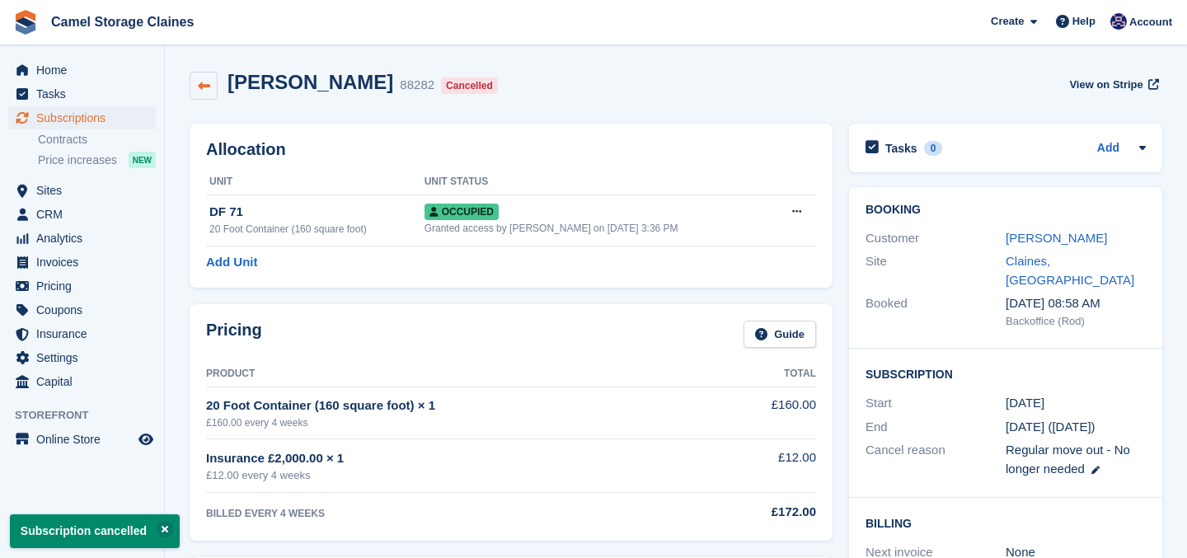
click at [200, 85] on icon at bounding box center [204, 86] width 12 height 12
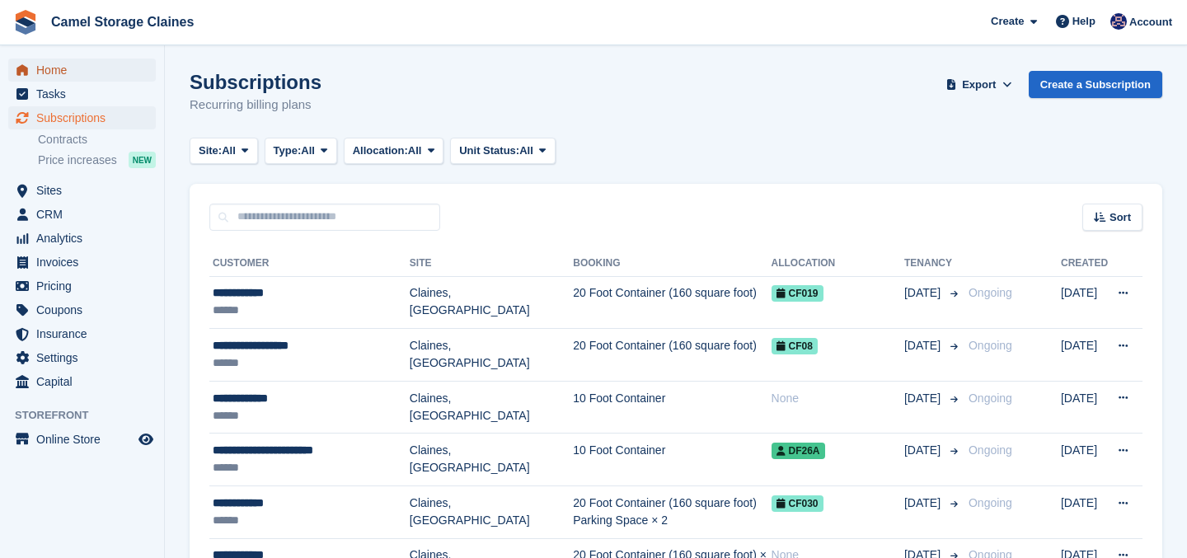
click at [70, 63] on span "Home" at bounding box center [85, 70] width 99 height 23
click at [71, 219] on span "CRM" at bounding box center [85, 214] width 99 height 23
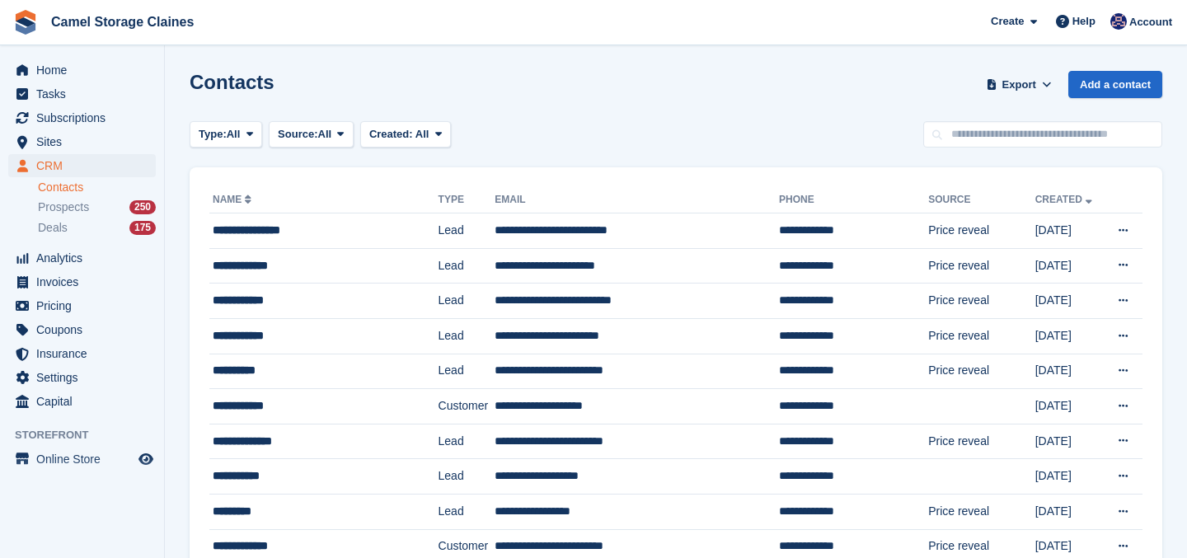
click at [961, 146] on input "text" at bounding box center [1042, 134] width 239 height 27
type input "*****"
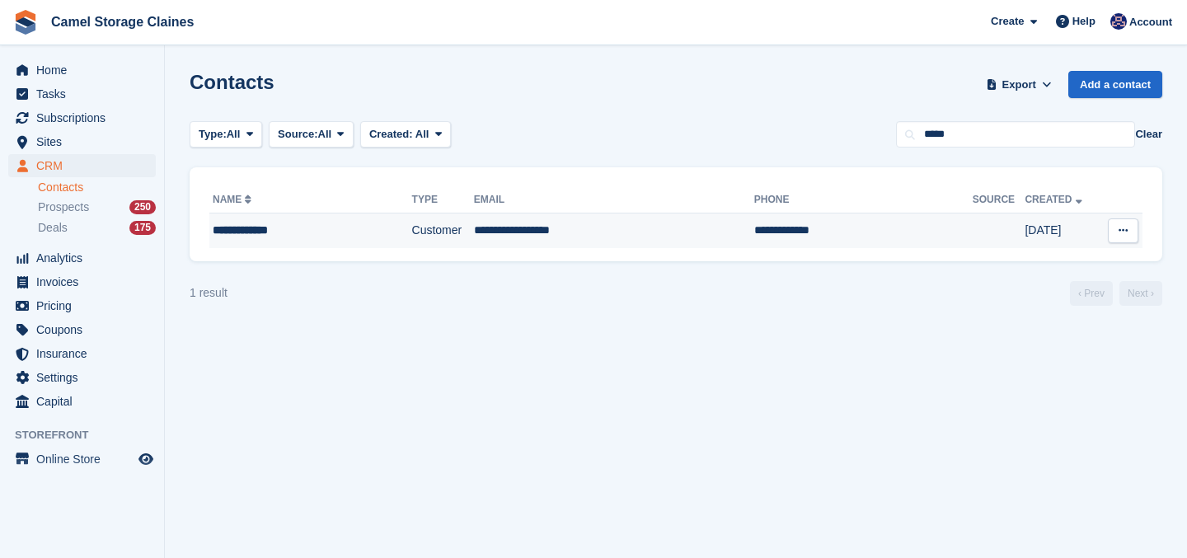
click at [425, 229] on td "Customer" at bounding box center [443, 231] width 62 height 35
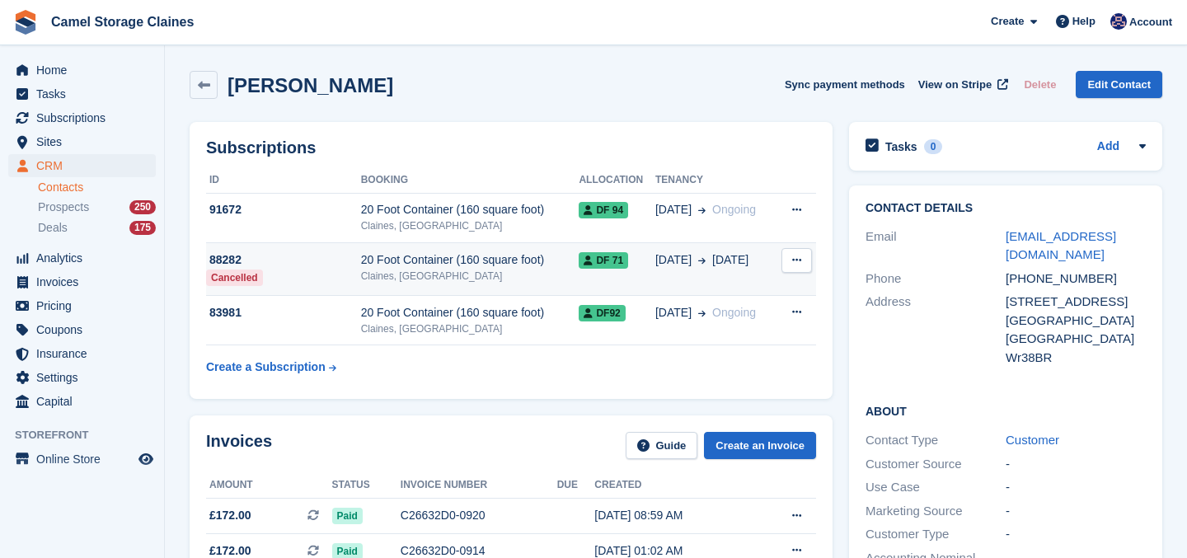
click at [385, 281] on div "Claines, [GEOGRAPHIC_DATA]" at bounding box center [470, 276] width 218 height 15
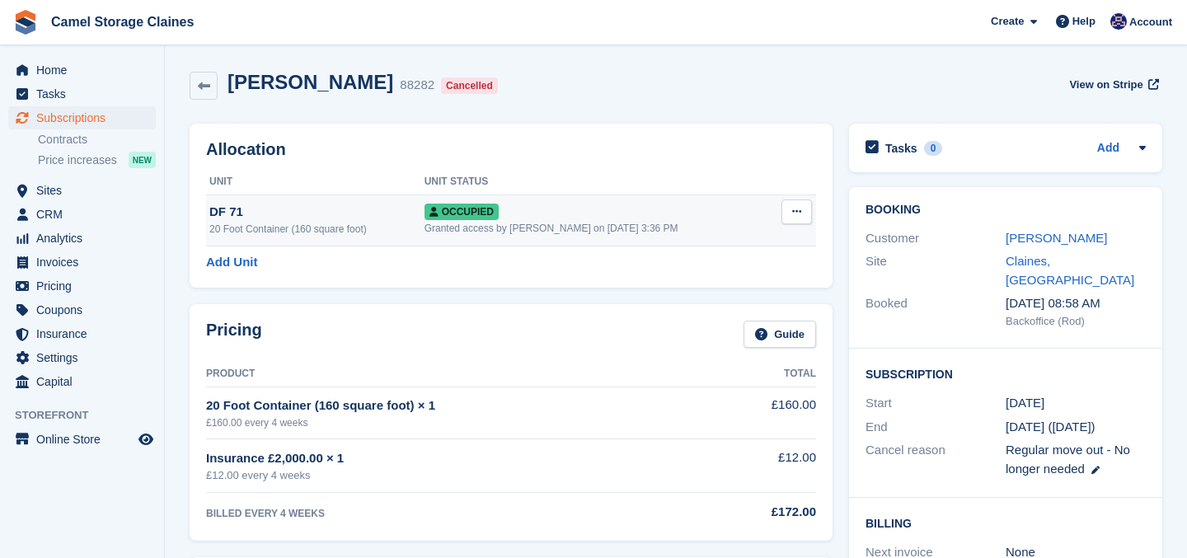
click at [798, 214] on icon at bounding box center [796, 211] width 9 height 11
click at [405, 208] on div "DF 71" at bounding box center [316, 212] width 215 height 19
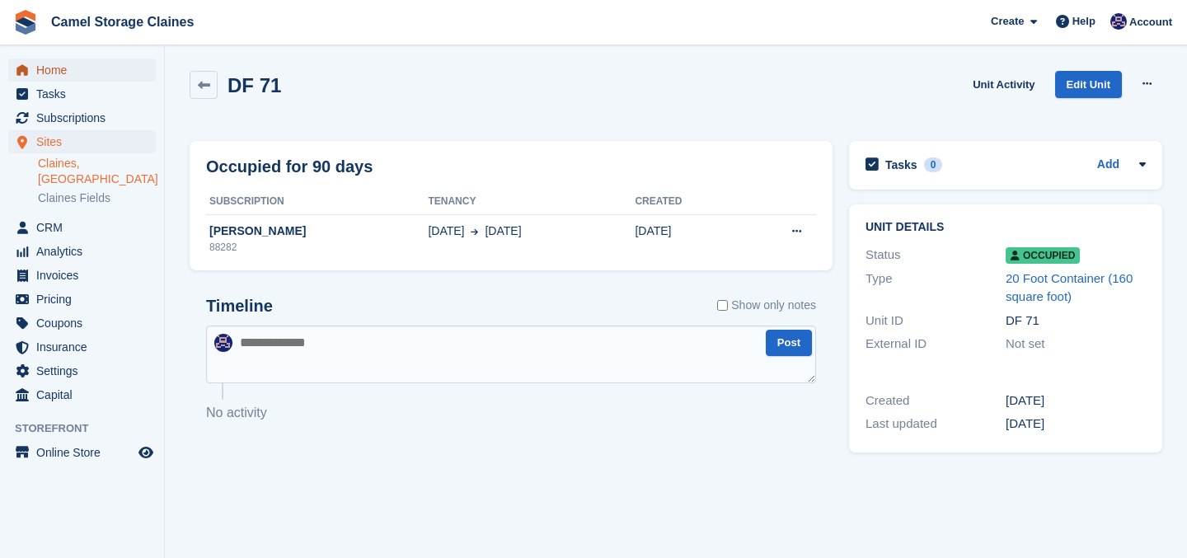
click at [115, 68] on span "Home" at bounding box center [85, 70] width 99 height 23
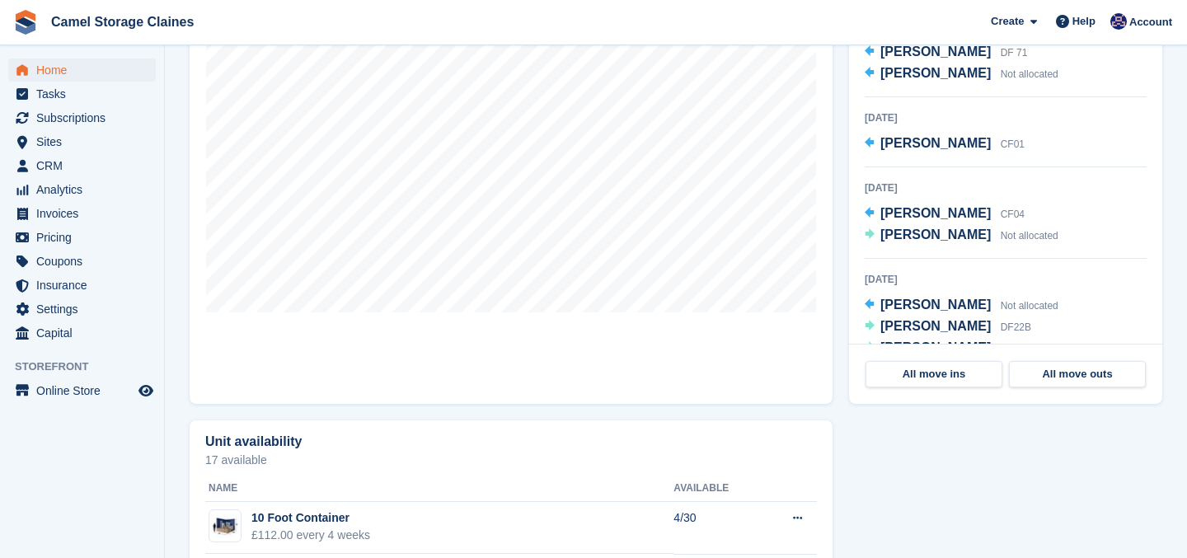
scroll to position [606, 0]
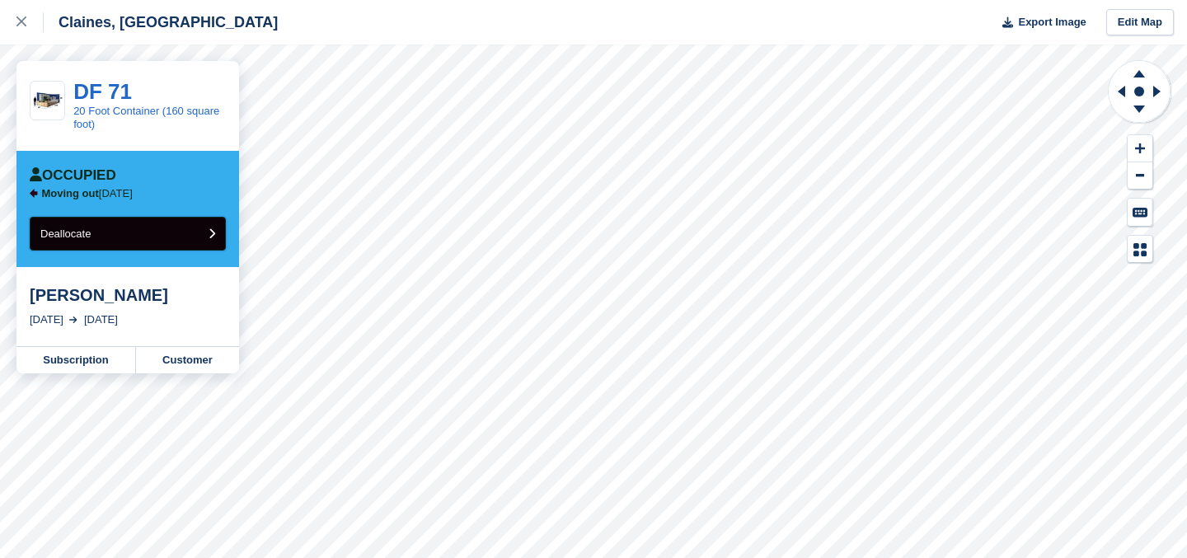
click at [185, 234] on button "Deallocate" at bounding box center [128, 234] width 196 height 34
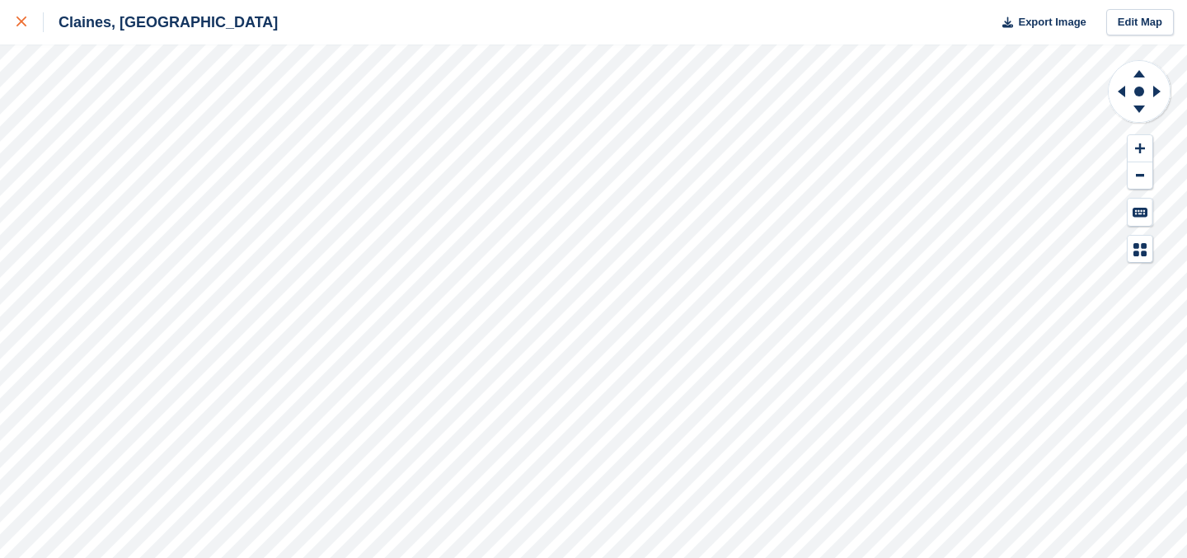
click at [14, 12] on link at bounding box center [22, 22] width 44 height 45
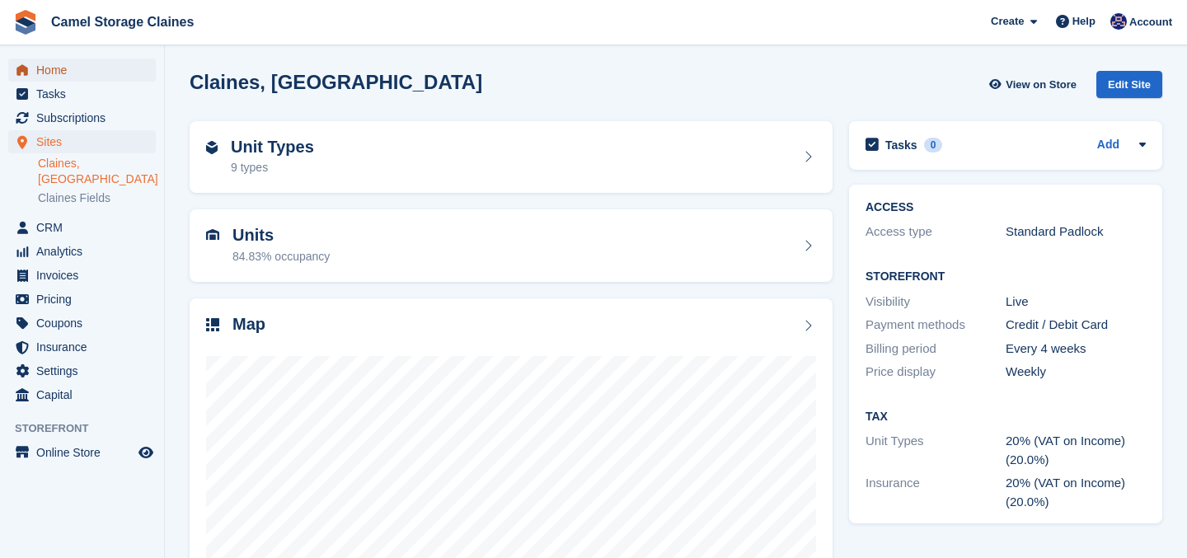
click at [94, 68] on span "Home" at bounding box center [85, 70] width 99 height 23
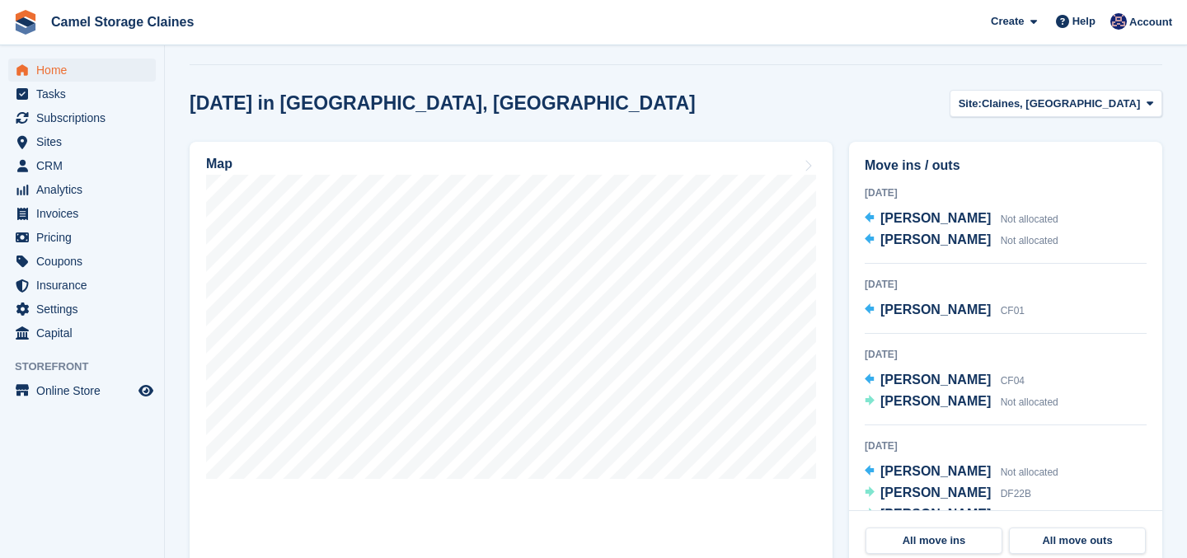
scroll to position [437, 0]
